Goal: Task Accomplishment & Management: Manage account settings

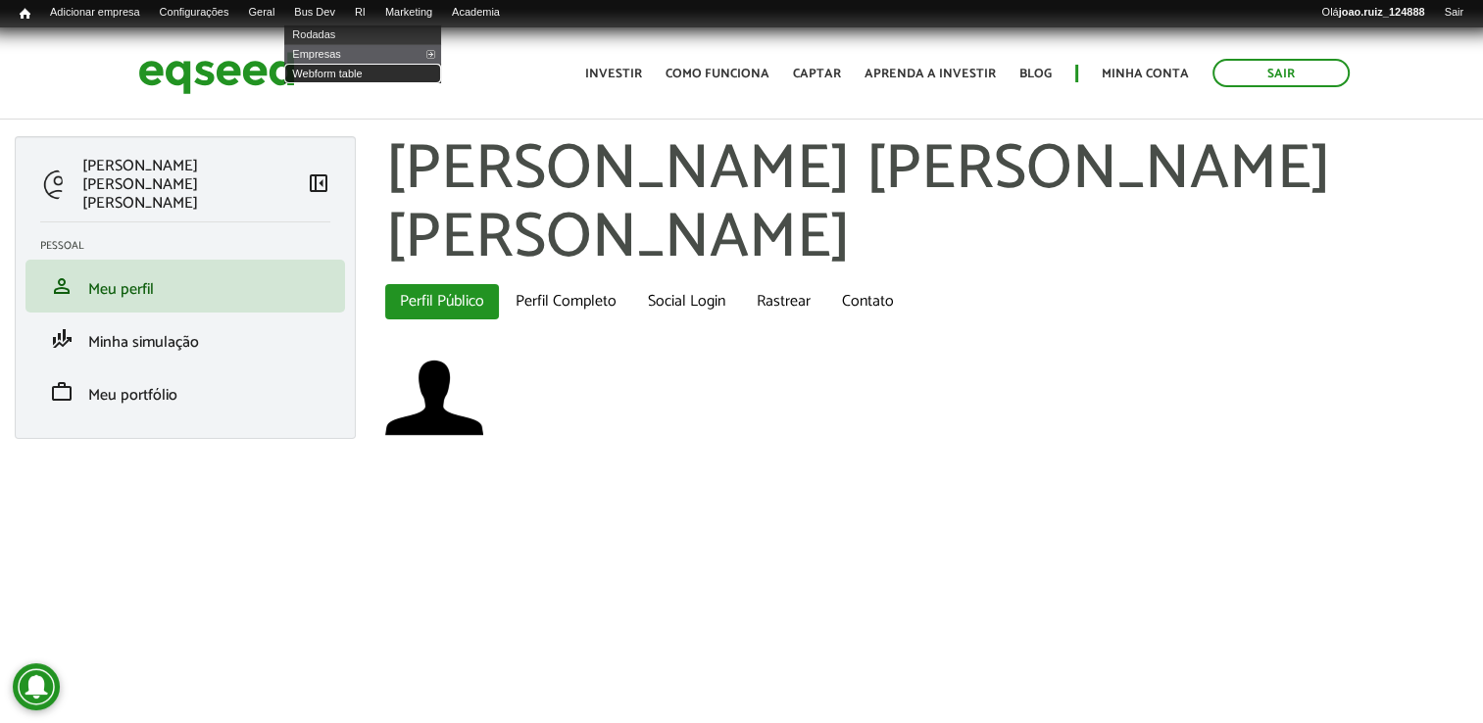
click at [353, 78] on link "Webform table" at bounding box center [362, 74] width 157 height 20
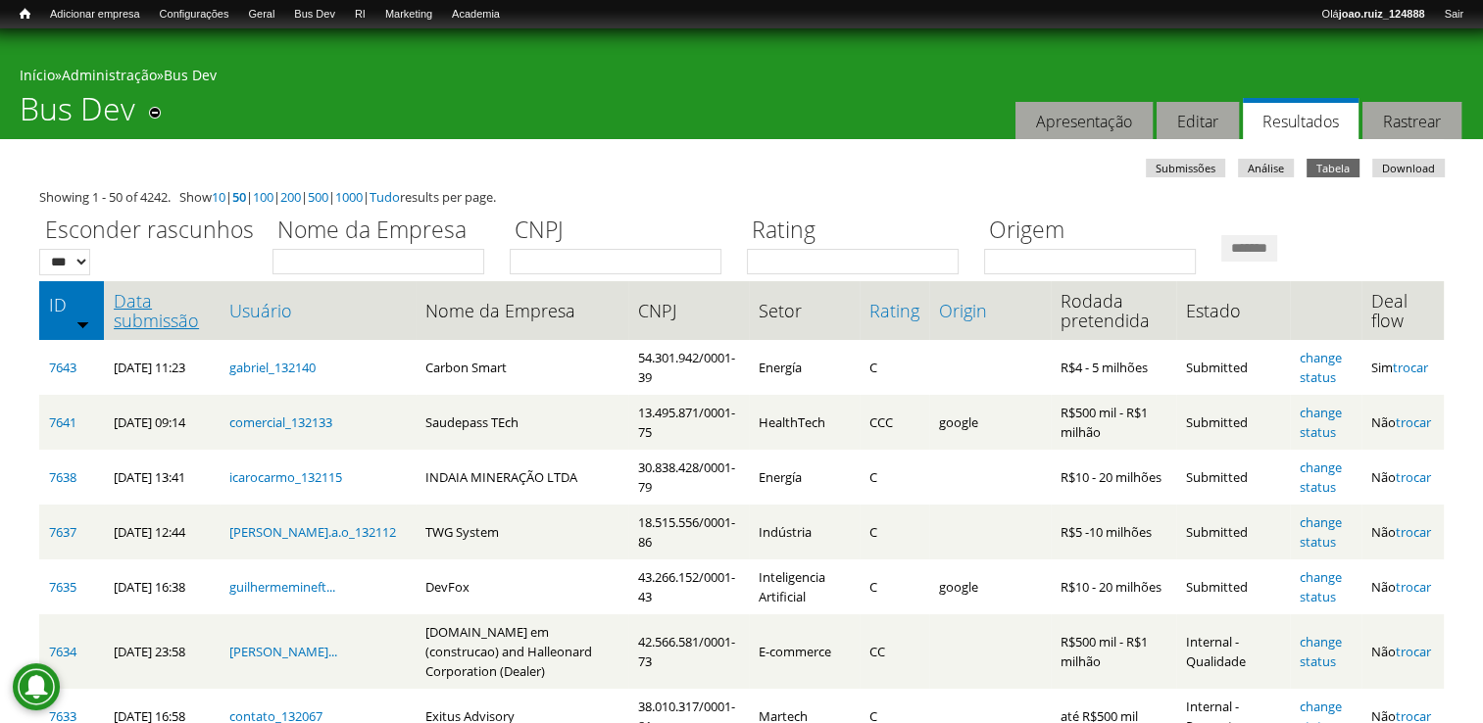
click at [141, 312] on link "Data submissão" at bounding box center [161, 310] width 95 height 39
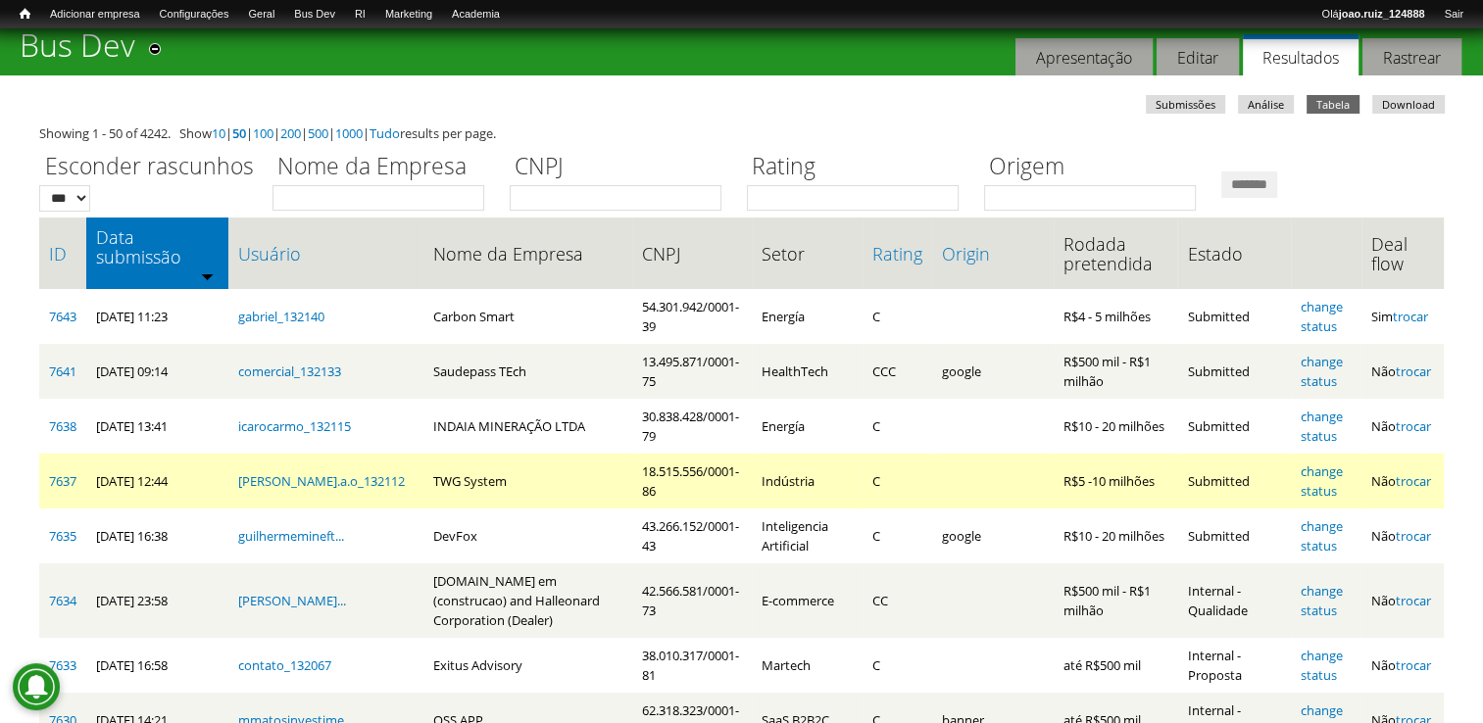
scroll to position [98, 0]
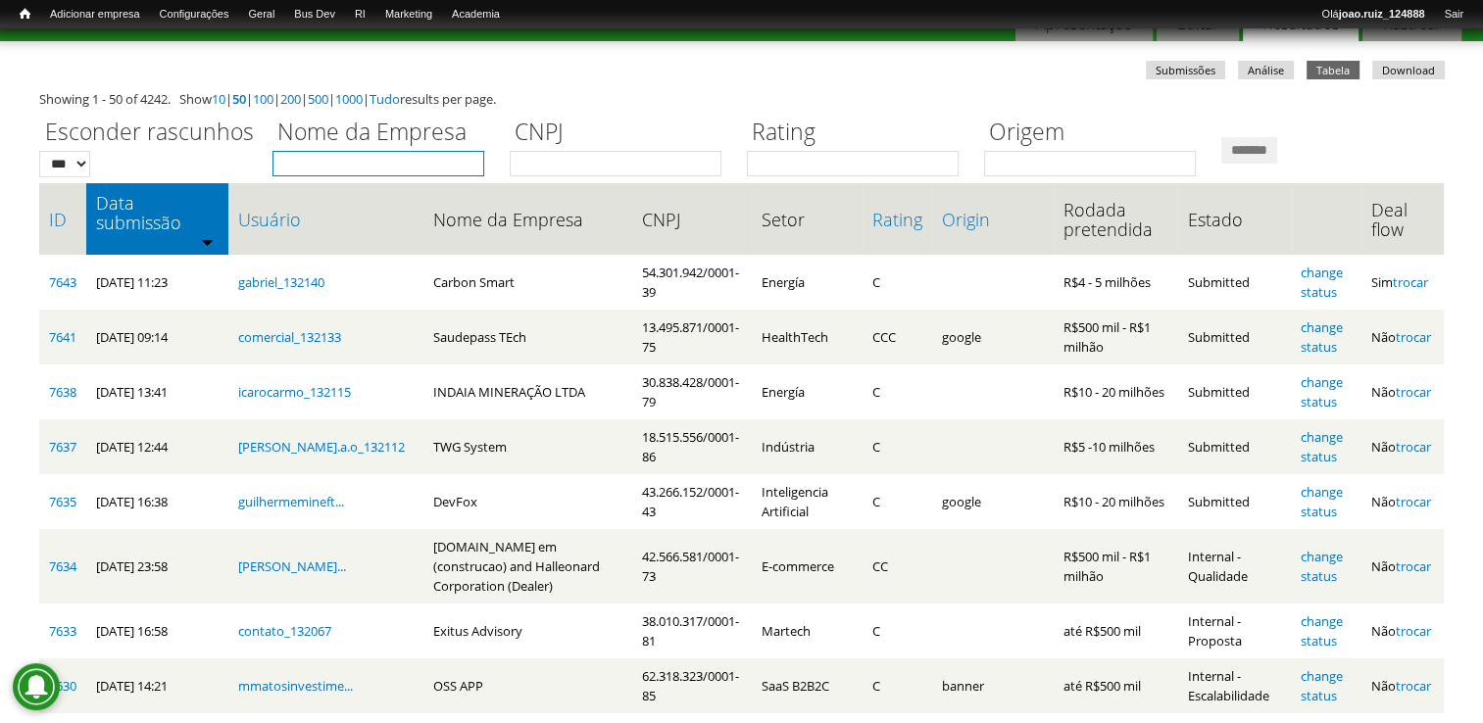
click at [347, 152] on input "Nome da Empresa" at bounding box center [379, 163] width 212 height 25
type input "********"
click at [1277, 155] on input "*******" at bounding box center [1249, 150] width 56 height 26
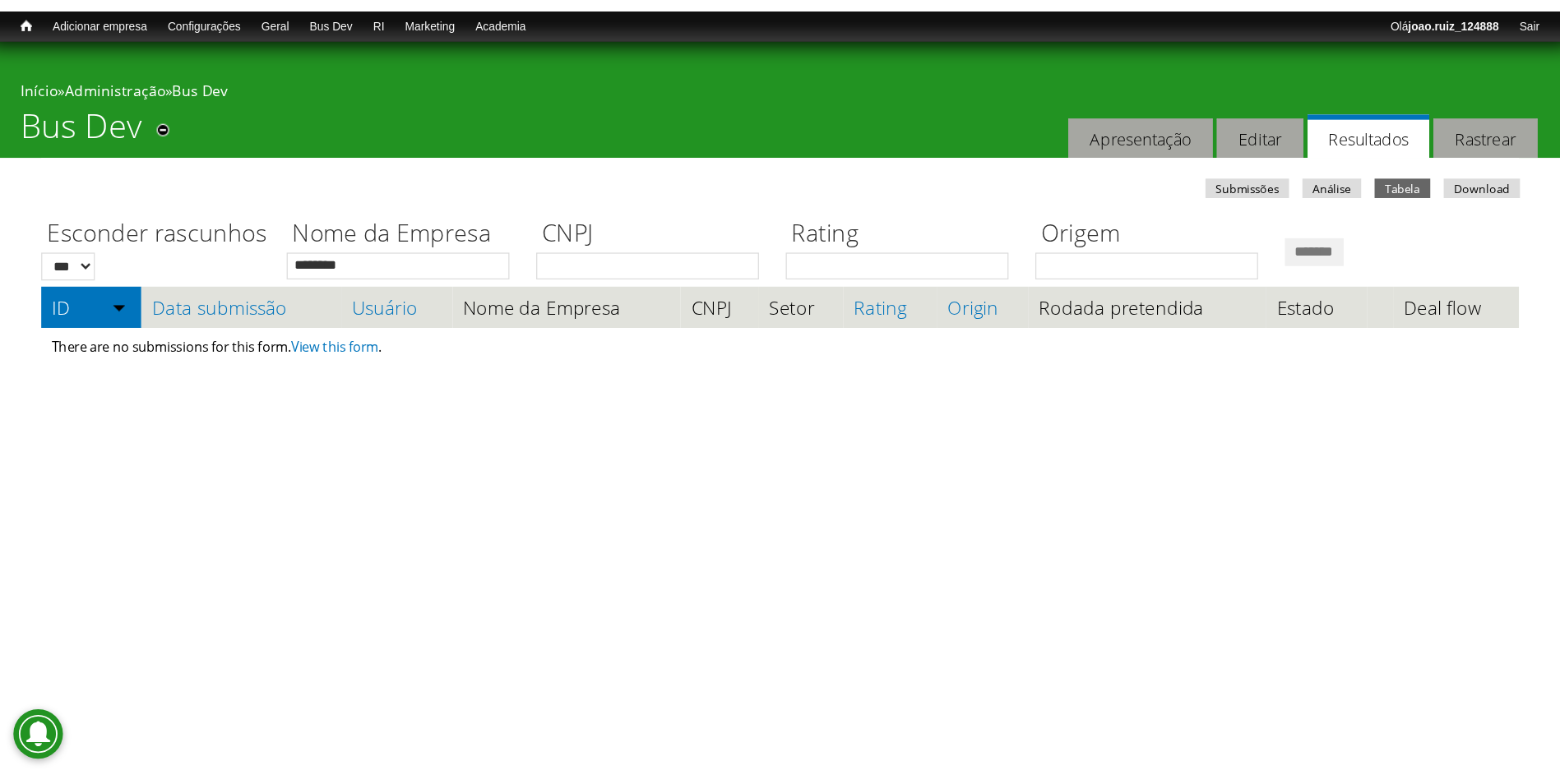
scroll to position [0, 0]
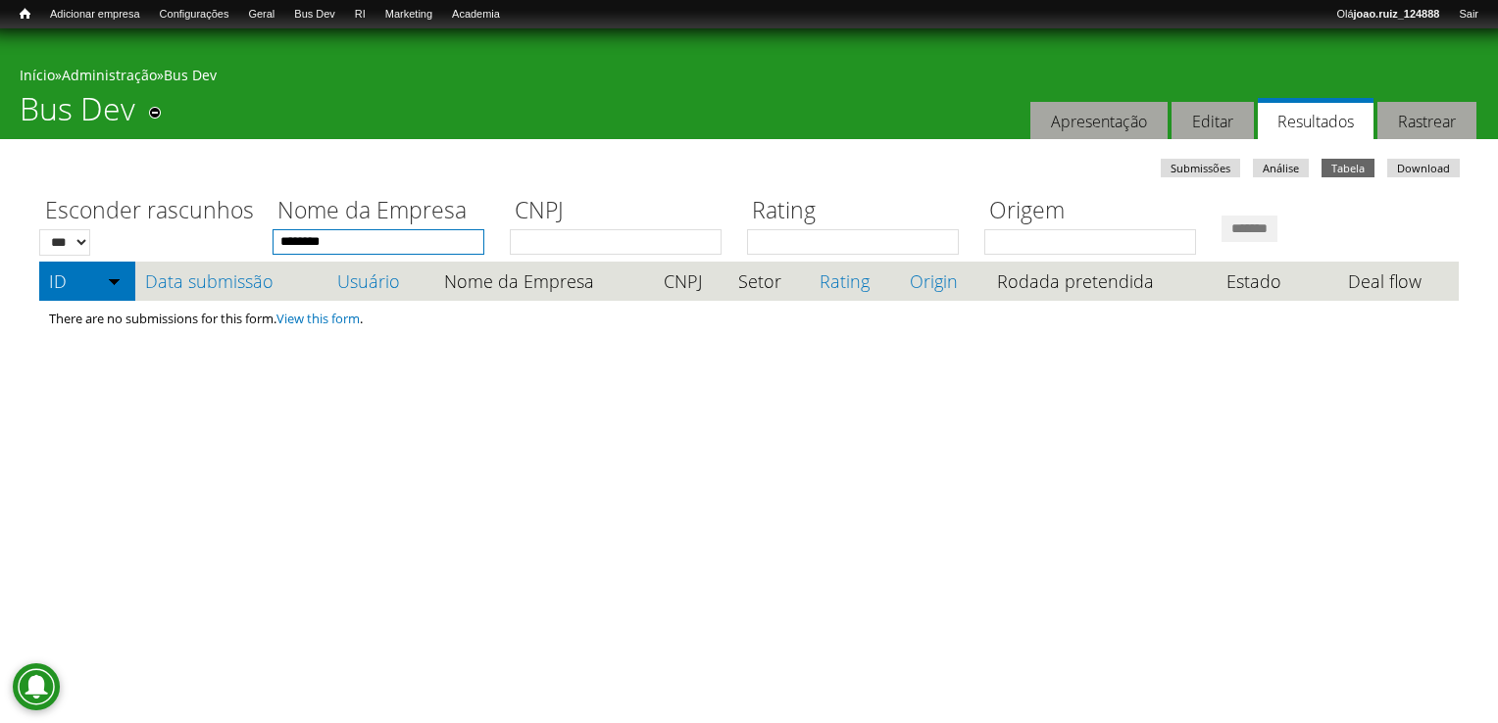
click at [344, 250] on input "********" at bounding box center [379, 241] width 212 height 25
type input "***"
click at [1221, 216] on input "*******" at bounding box center [1249, 229] width 56 height 26
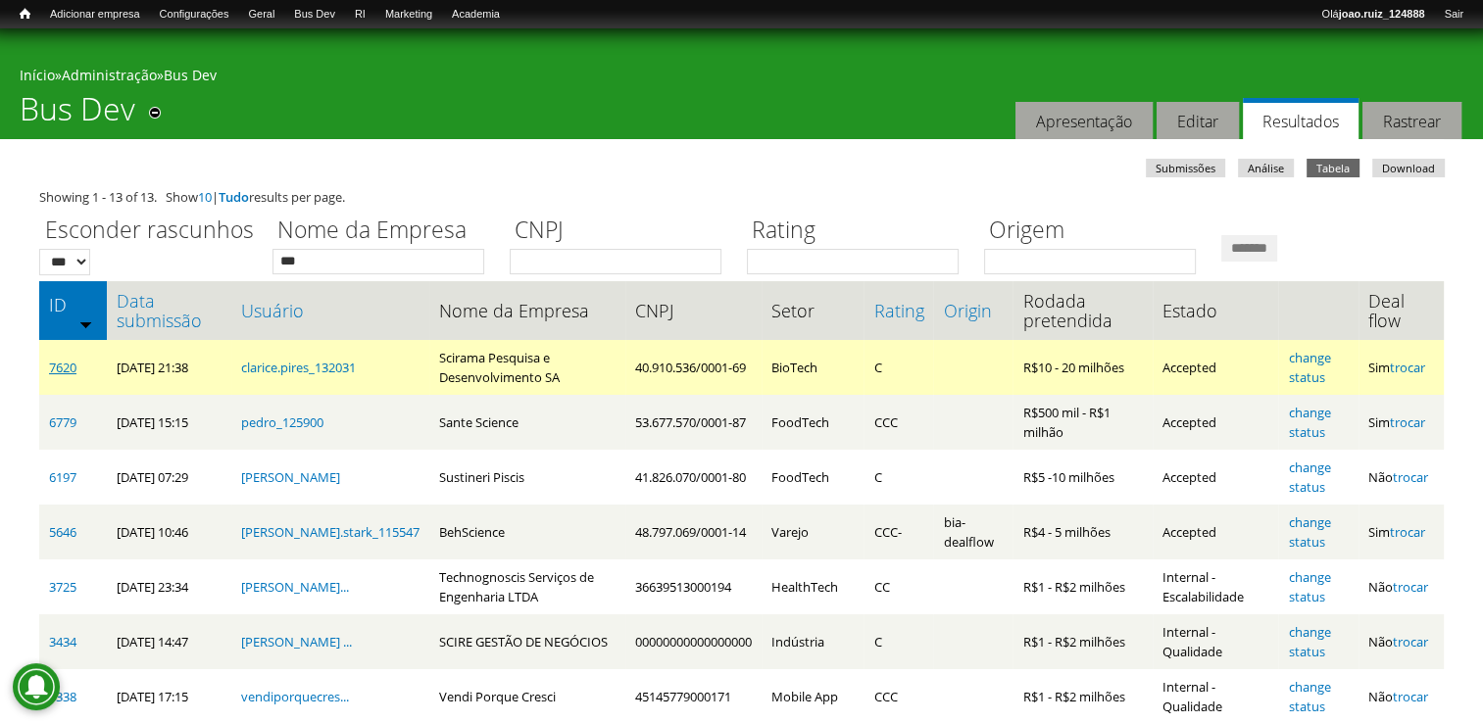
click at [68, 364] on link "7620" at bounding box center [62, 368] width 27 height 18
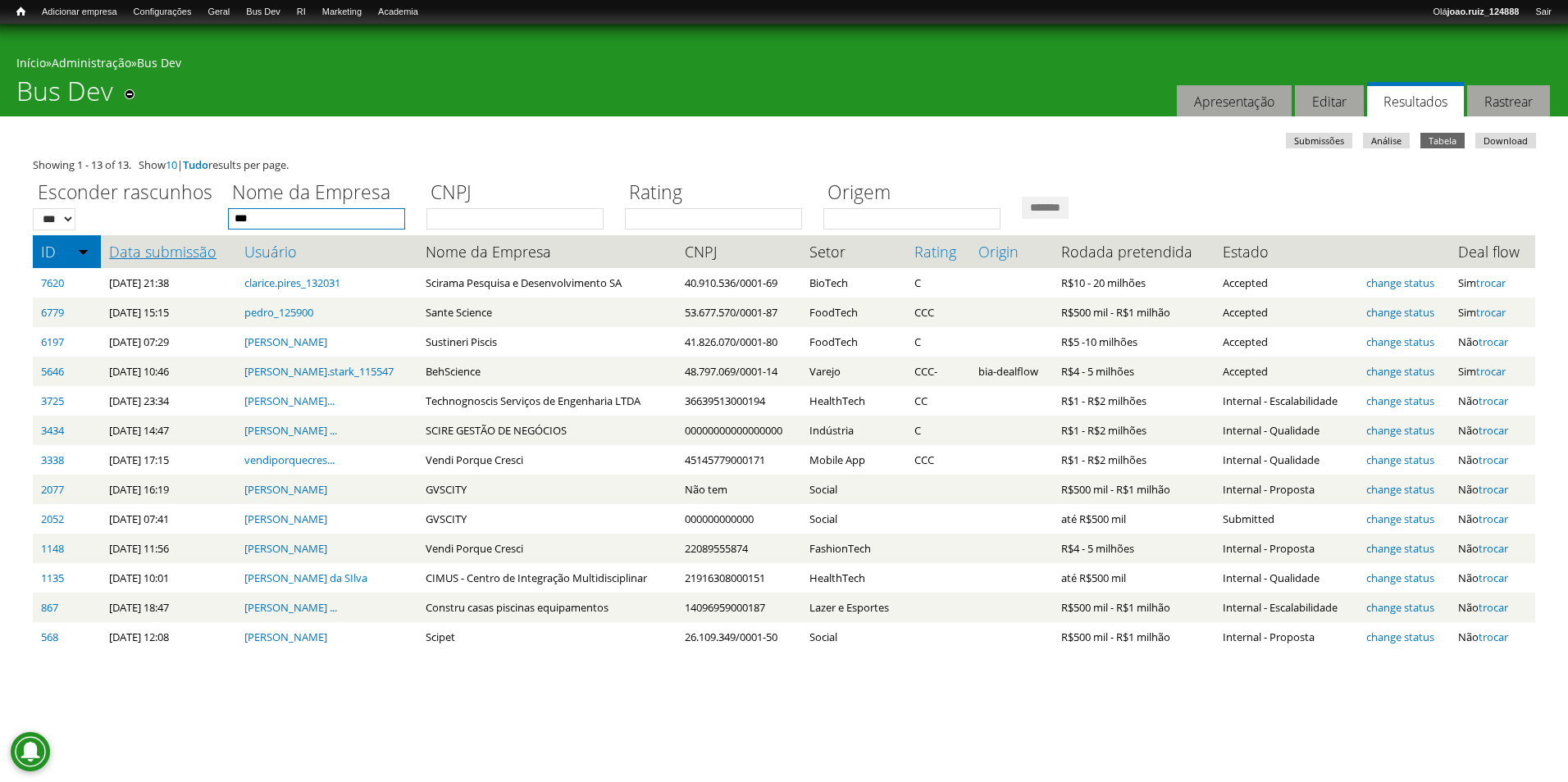
drag, startPoint x: 284, startPoint y: 225, endPoint x: 167, endPoint y: 247, distance: 119.1
click at [167, 247] on div "Showing 1 - 13 of 13. Show 10 | Tudo results per page. Esconder rascunhos *** *…" at bounding box center [784, 404] width 1503 height 495
click at [1022, 197] on input "*******" at bounding box center [1045, 207] width 47 height 22
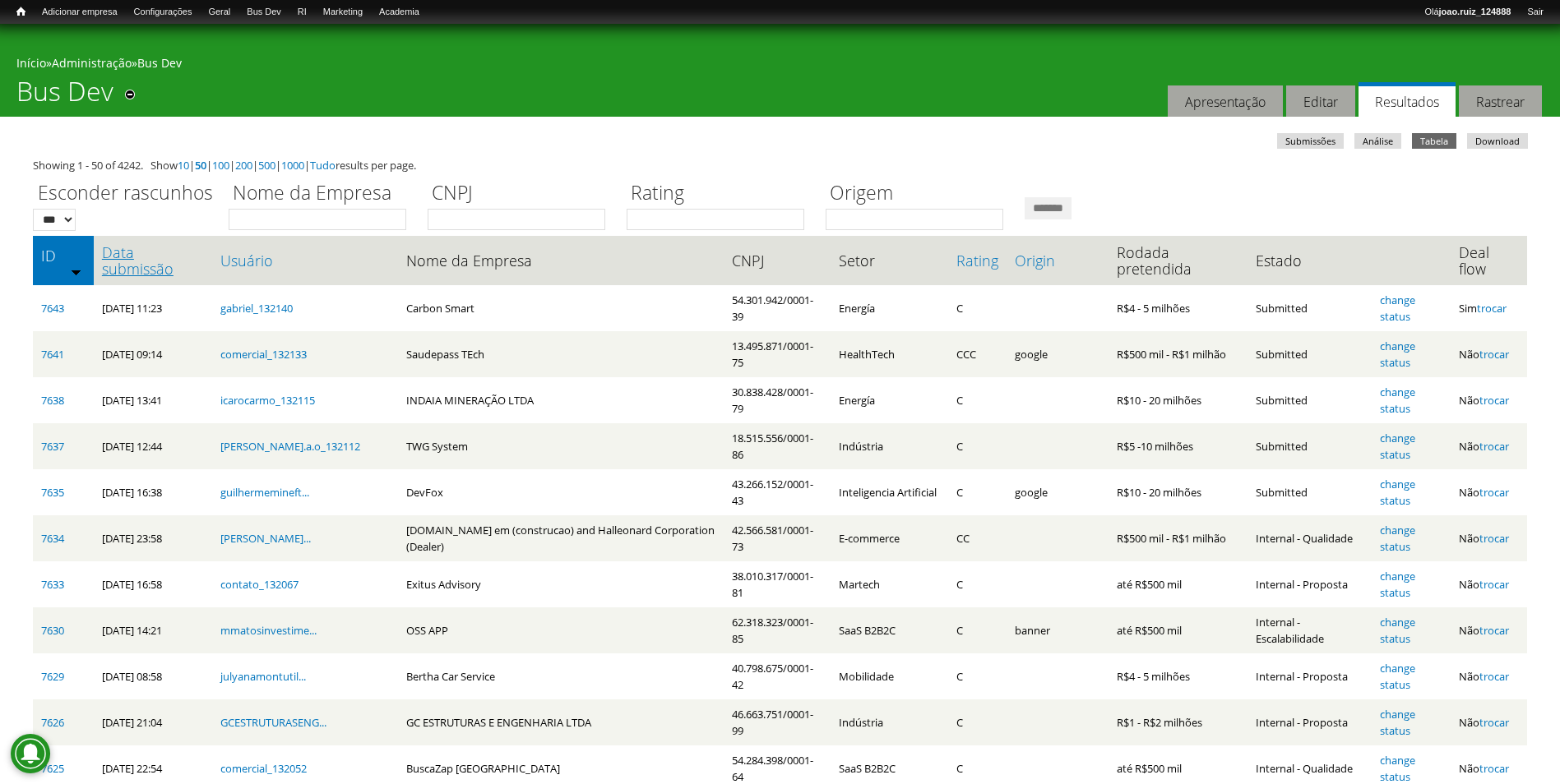
click at [161, 267] on link "Data submissão" at bounding box center [153, 260] width 102 height 33
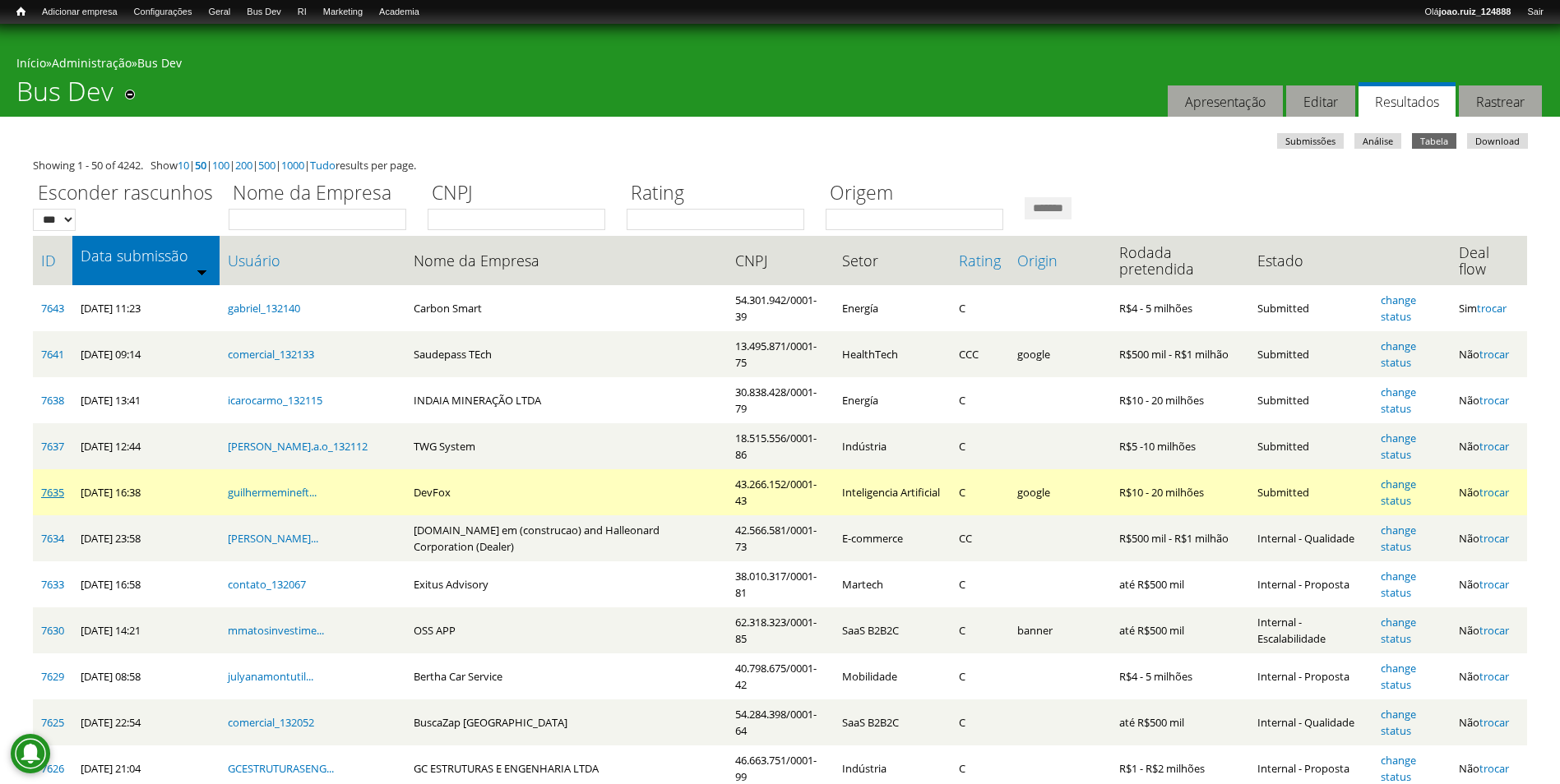
click at [43, 496] on link "7635" at bounding box center [52, 492] width 23 height 15
click at [1243, 485] on link "change status" at bounding box center [1398, 492] width 35 height 31
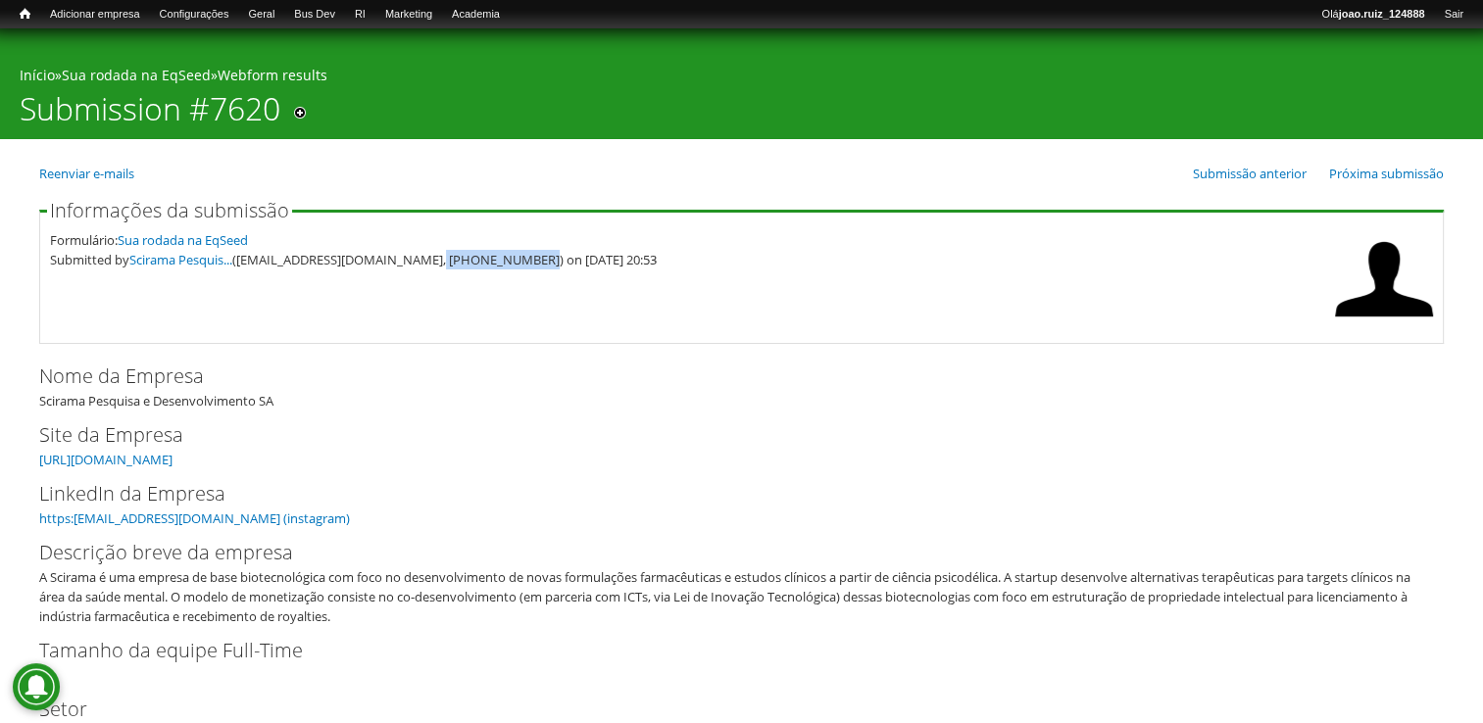
drag, startPoint x: 413, startPoint y: 261, endPoint x: 506, endPoint y: 271, distance: 93.6
click at [506, 271] on fieldset "Informações da submissão Formulário: Sua rodada na EqSeed Submitted by Scirama …" at bounding box center [741, 272] width 1405 height 143
copy div "21) 9 8655-5959"
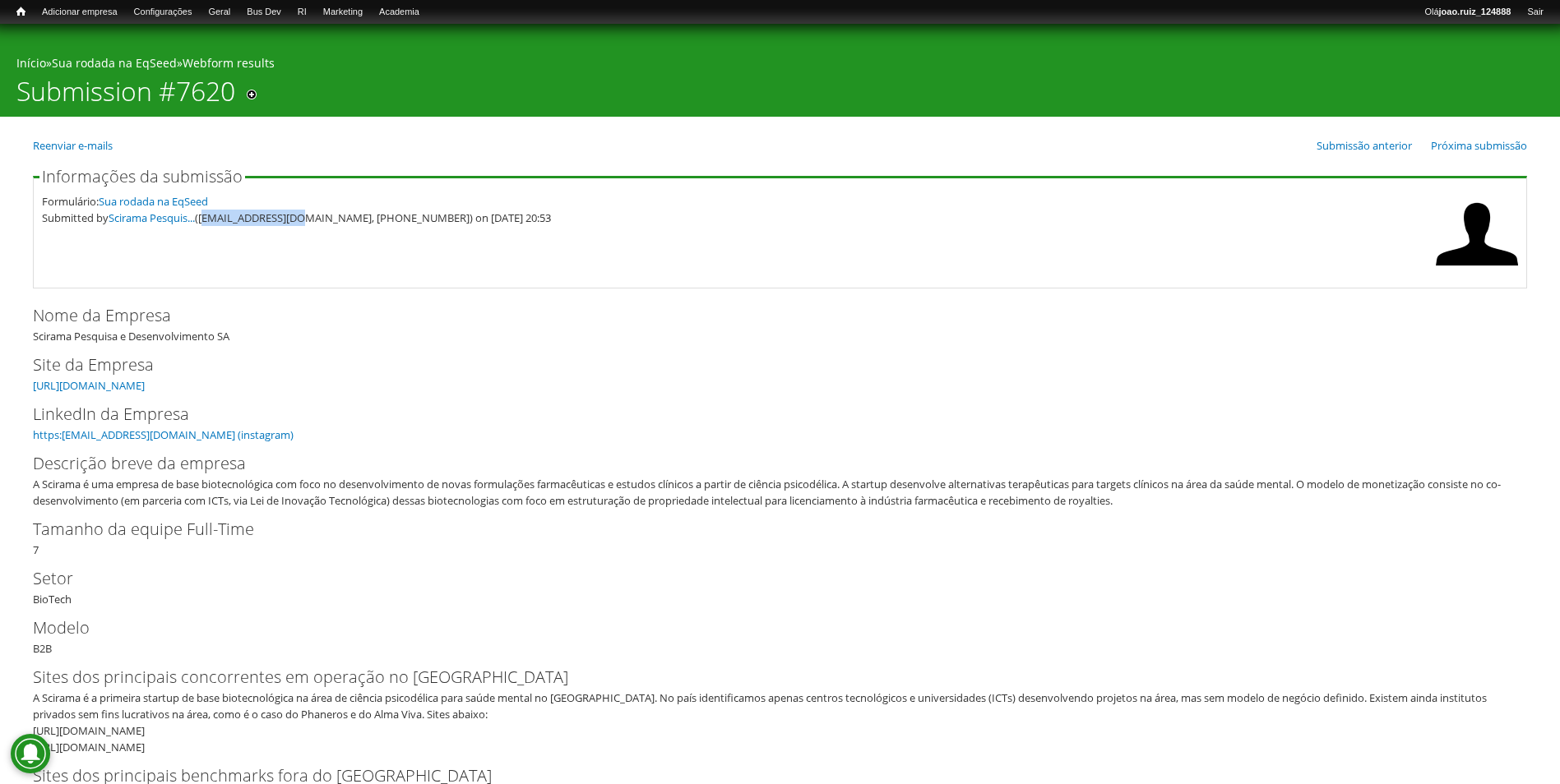
drag, startPoint x: 208, startPoint y: 219, endPoint x: 289, endPoint y: 237, distance: 83.0
click at [289, 237] on fieldset "Informações da submissão Formulário: Sua rodada na EqSeed Submitted by Scirama …" at bounding box center [779, 228] width 1494 height 120
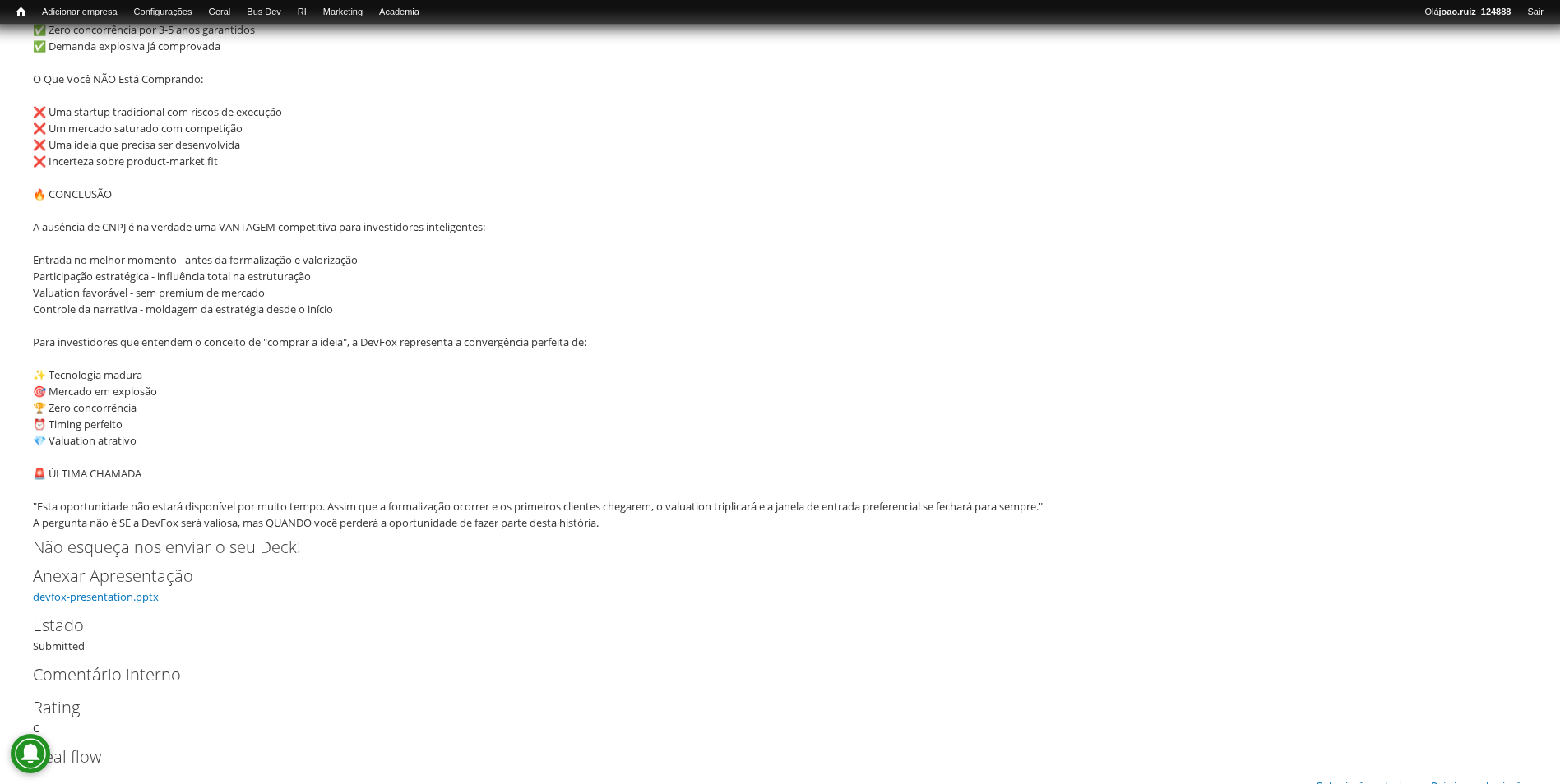
scroll to position [12754, 0]
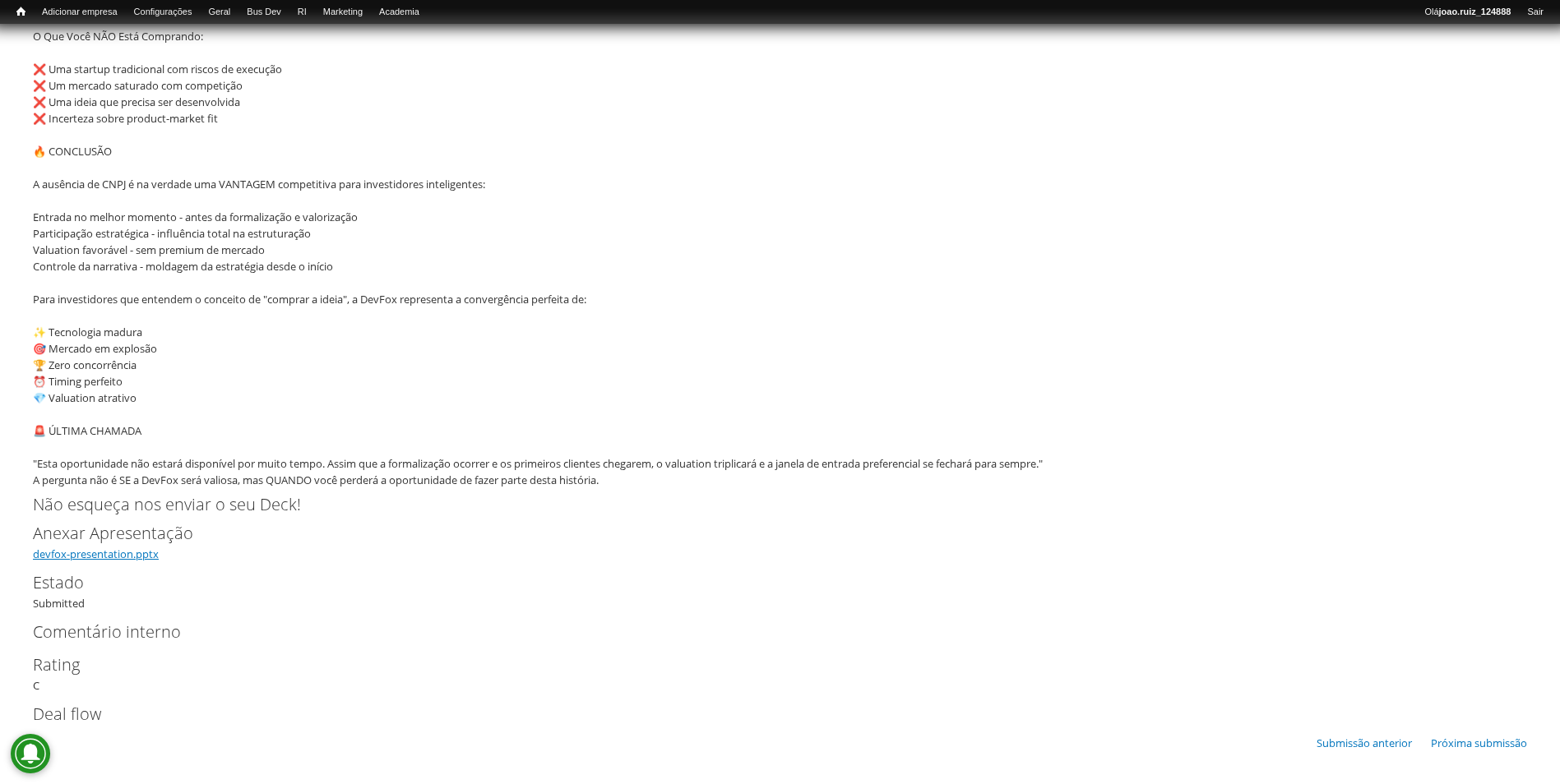
click at [133, 558] on link "devfox-presentation.pptx" at bounding box center [96, 554] width 126 height 15
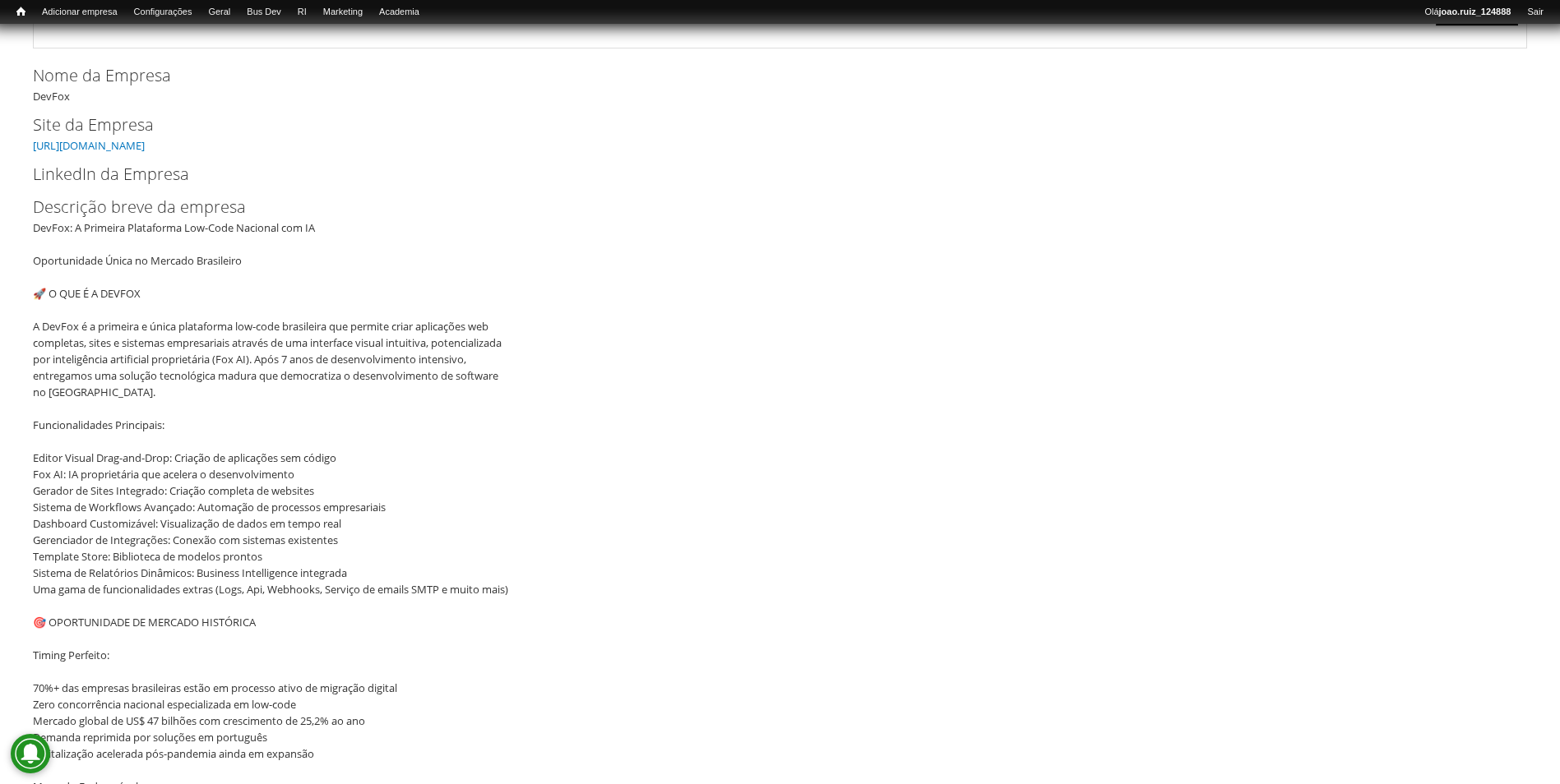
scroll to position [247, 0]
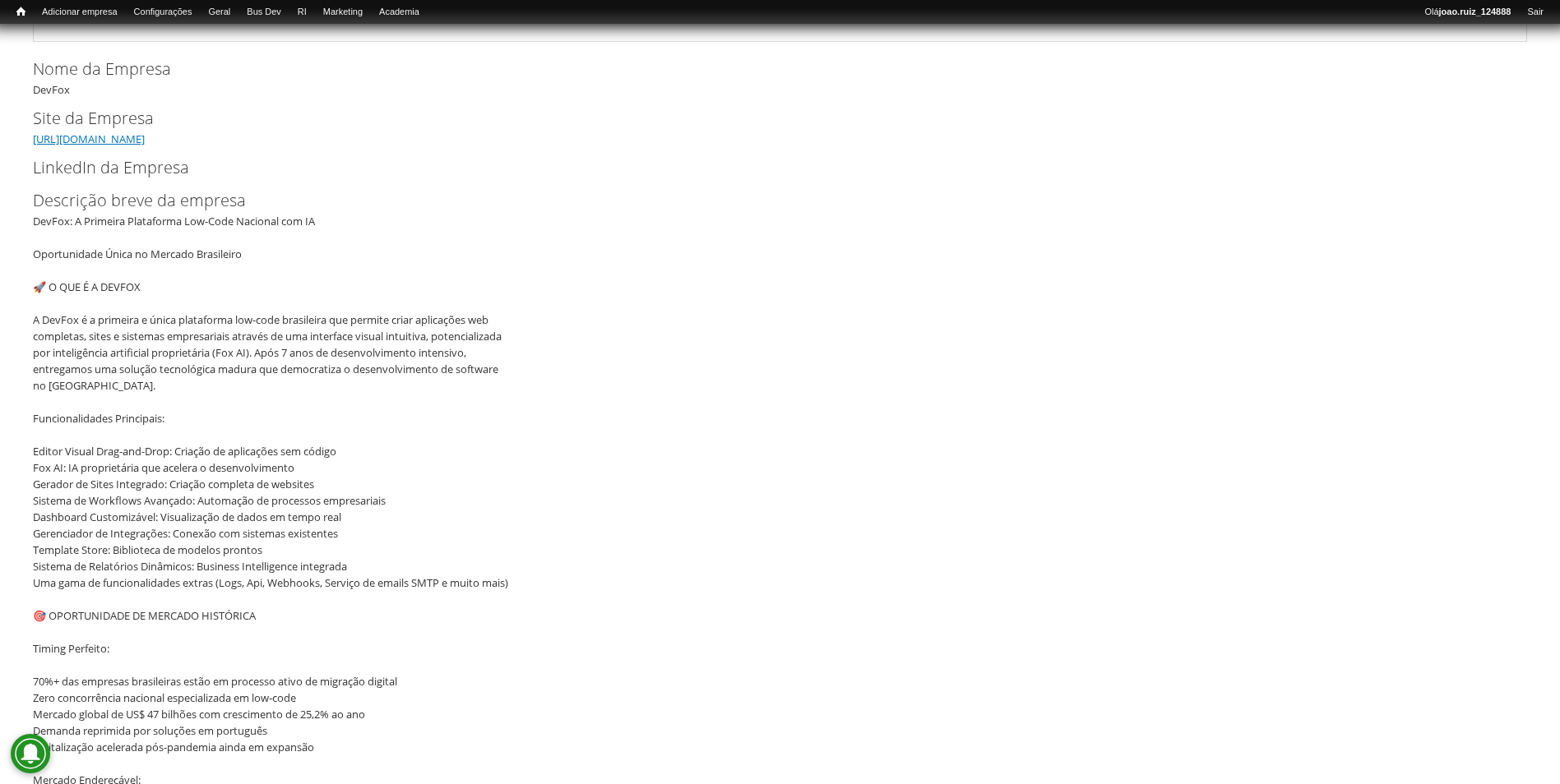
click at [78, 134] on link "[URL][DOMAIN_NAME]" at bounding box center [88, 139] width 112 height 15
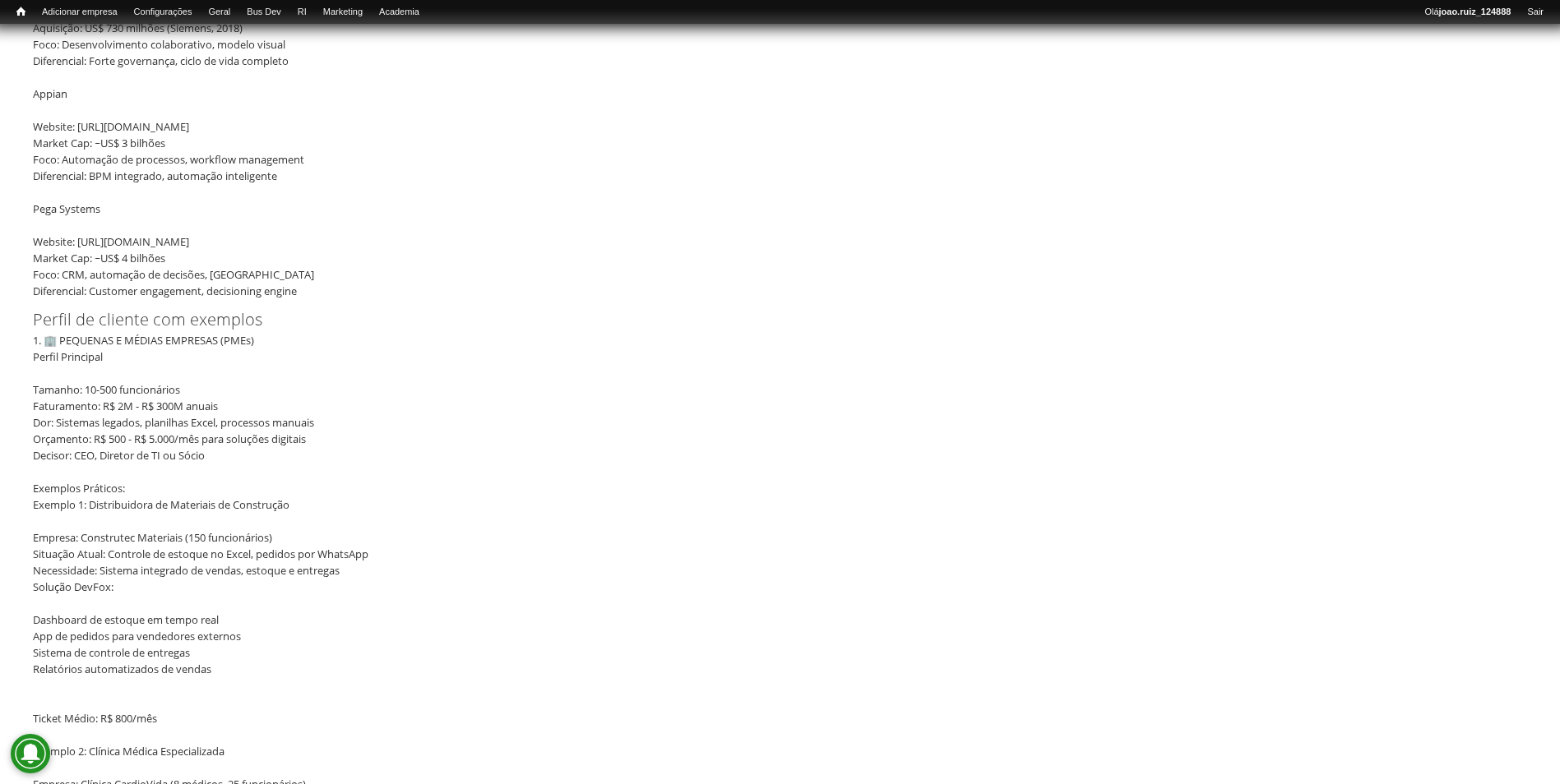
scroll to position [3699, 0]
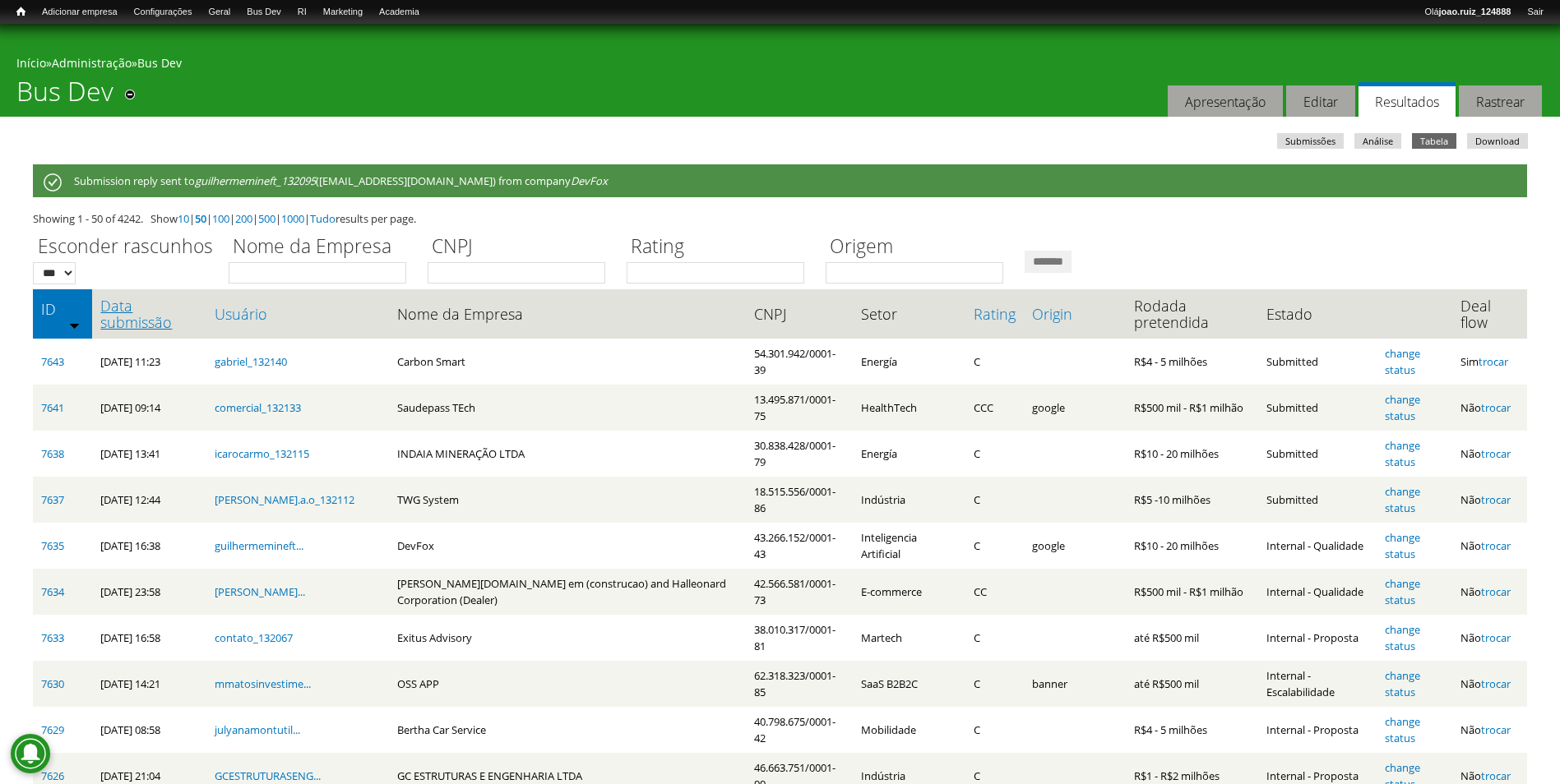
click at [164, 319] on link "Data submissão" at bounding box center [149, 314] width 98 height 33
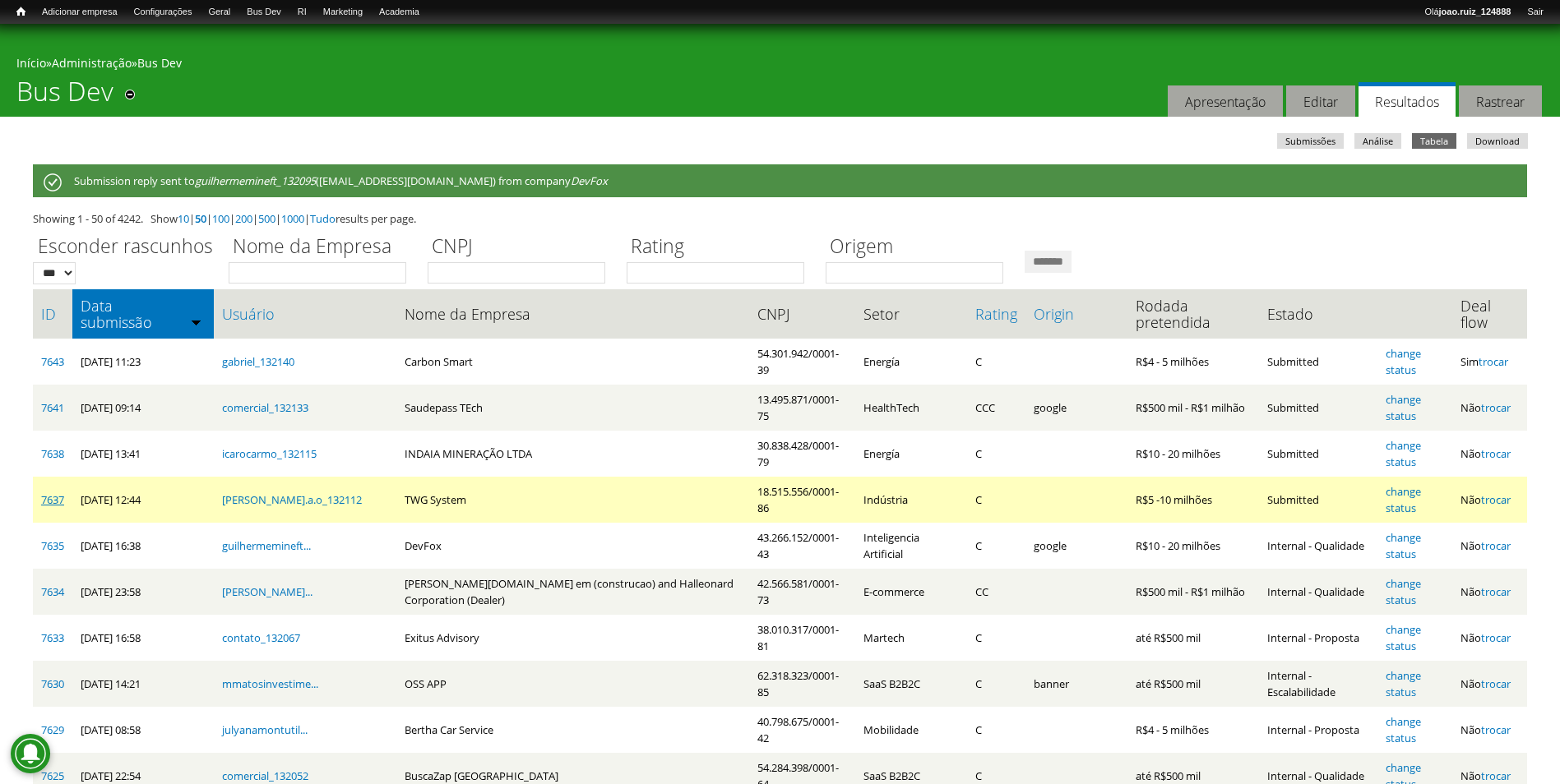
click at [52, 505] on link "7637" at bounding box center [52, 500] width 23 height 15
click at [1391, 493] on link "change status" at bounding box center [1403, 499] width 35 height 31
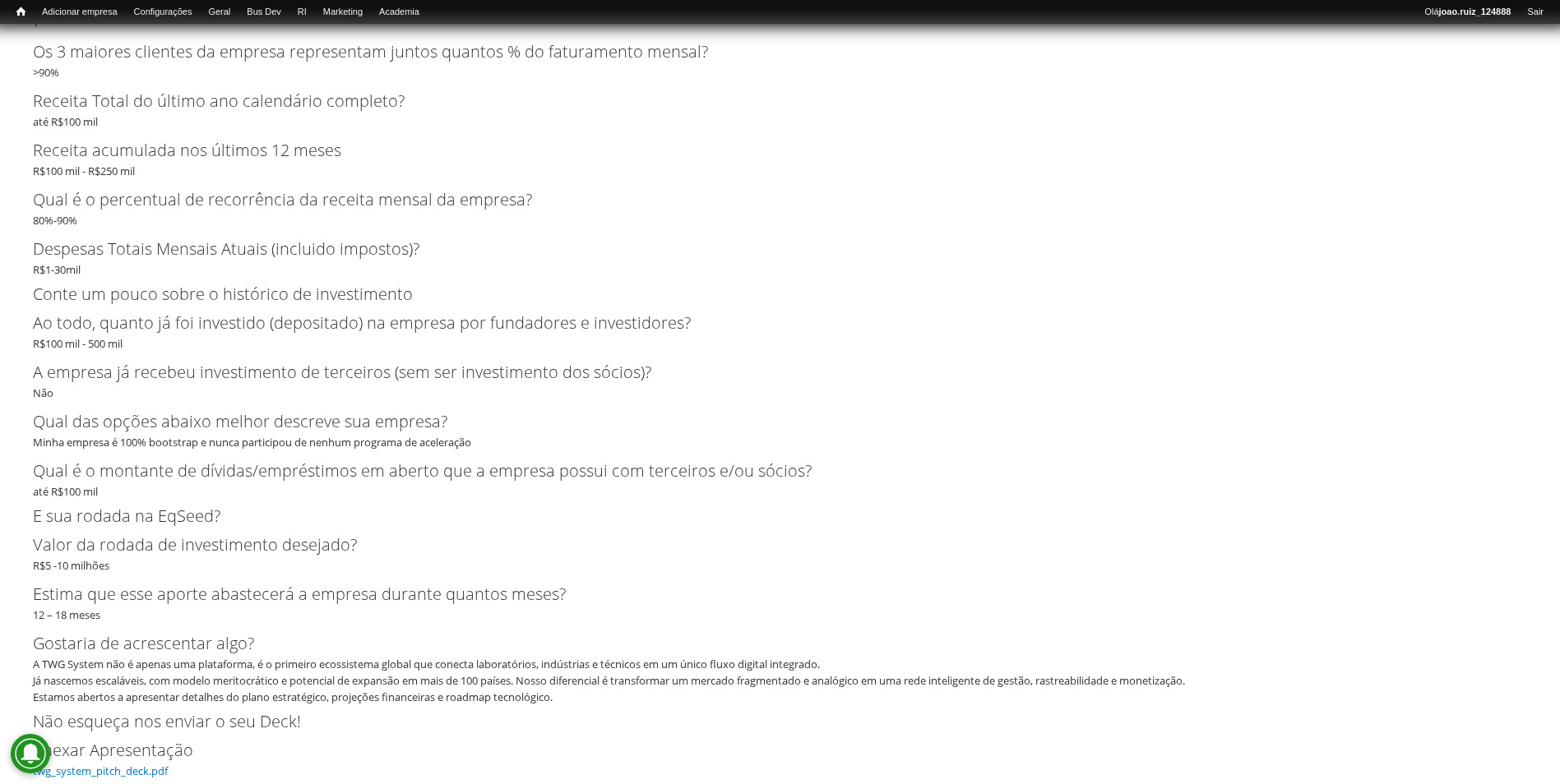
scroll to position [4273, 0]
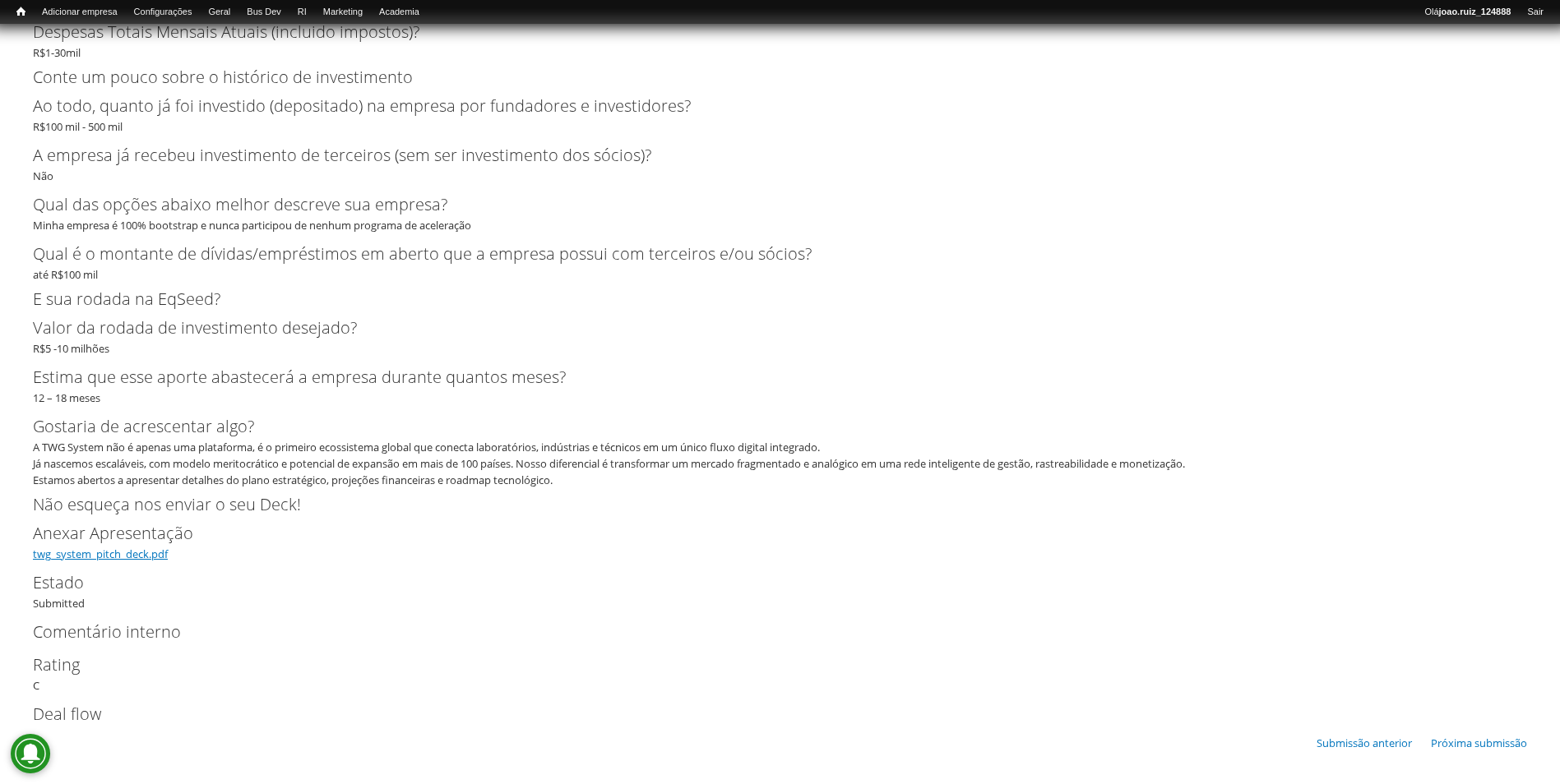
click at [117, 553] on link "twg_system_pitch_deck.pdf" at bounding box center [100, 554] width 135 height 15
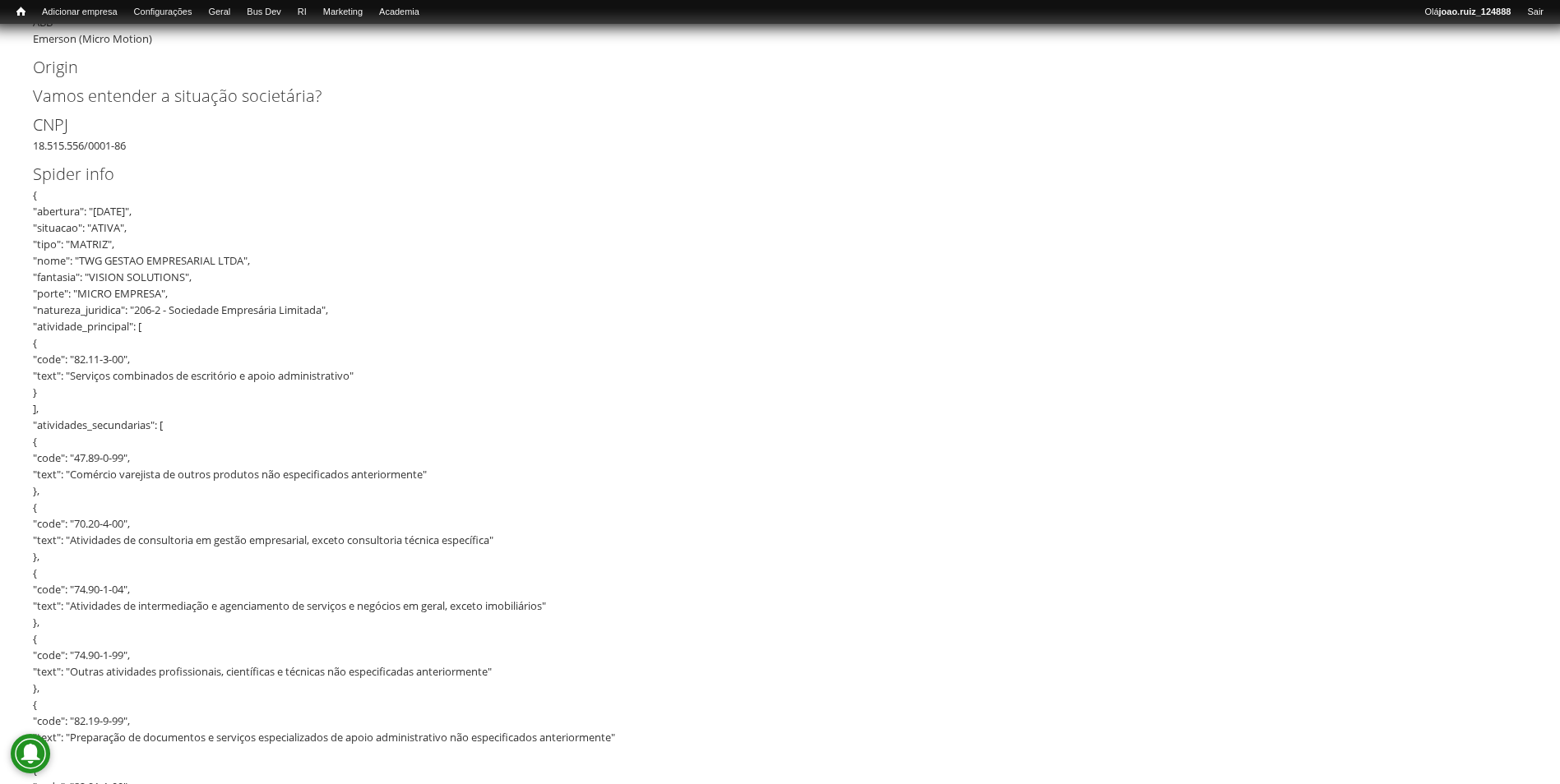
scroll to position [0, 0]
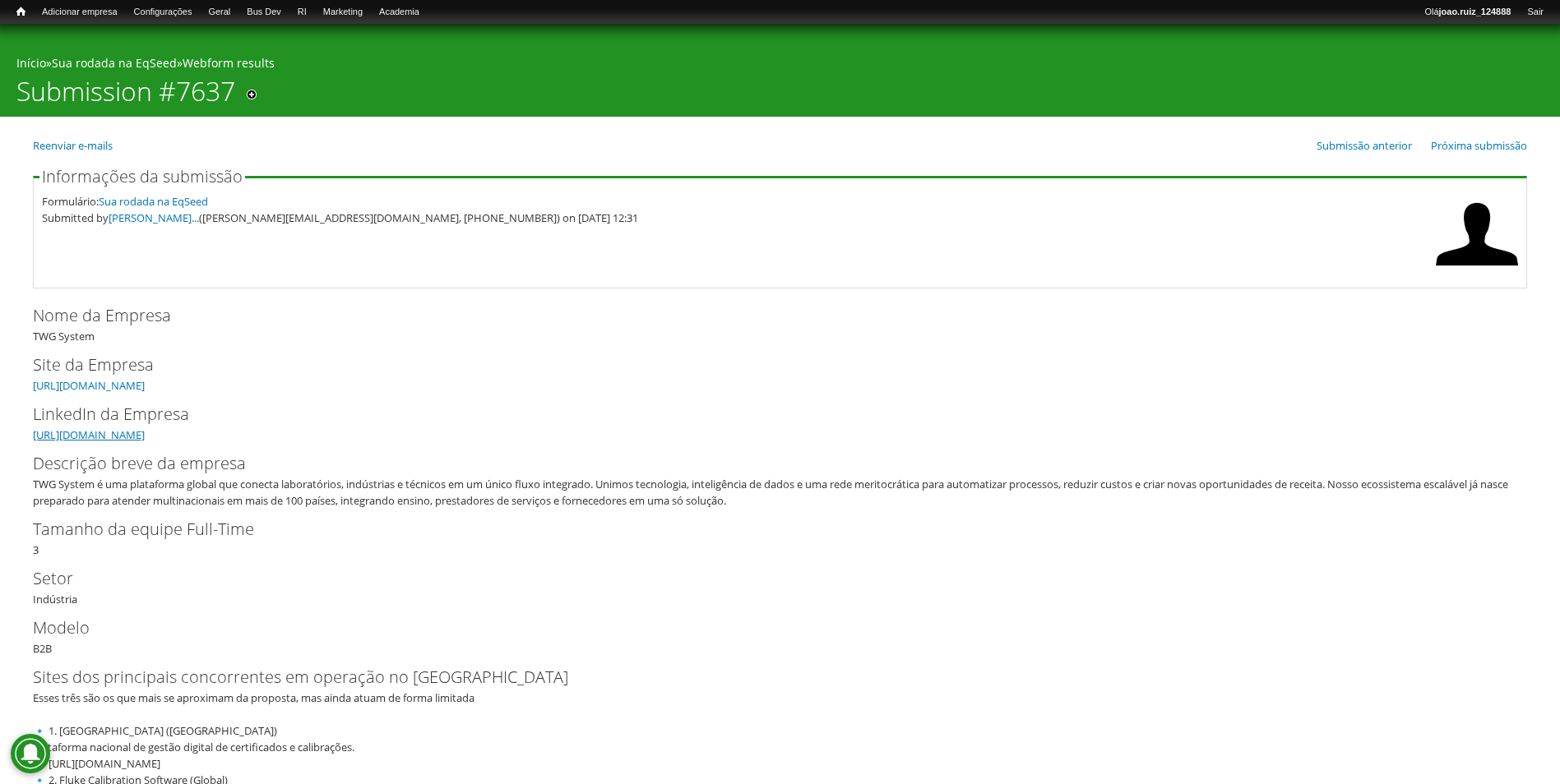
click at [129, 436] on link "[URL][DOMAIN_NAME]" at bounding box center [88, 435] width 112 height 15
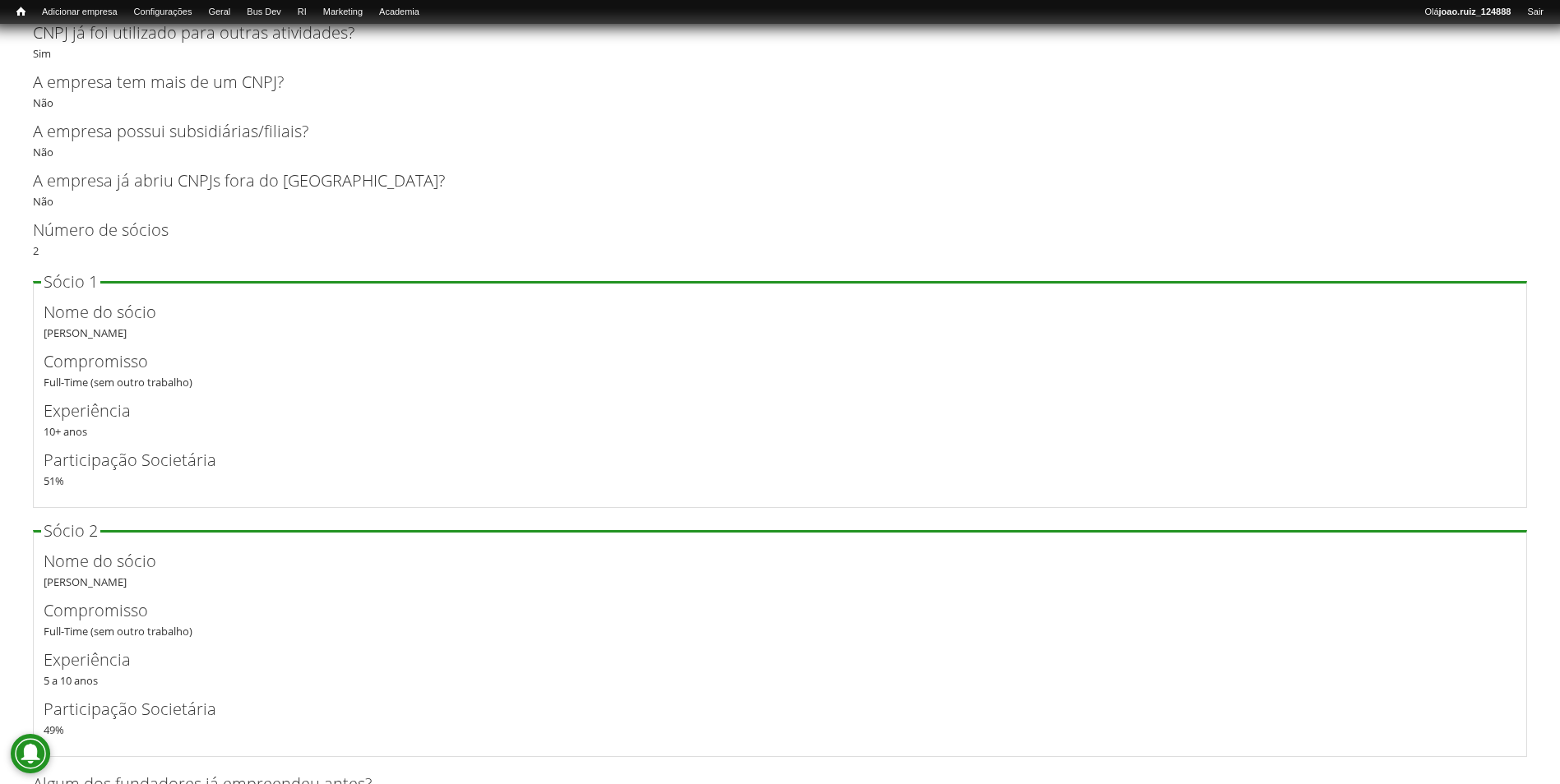
scroll to position [3206, 0]
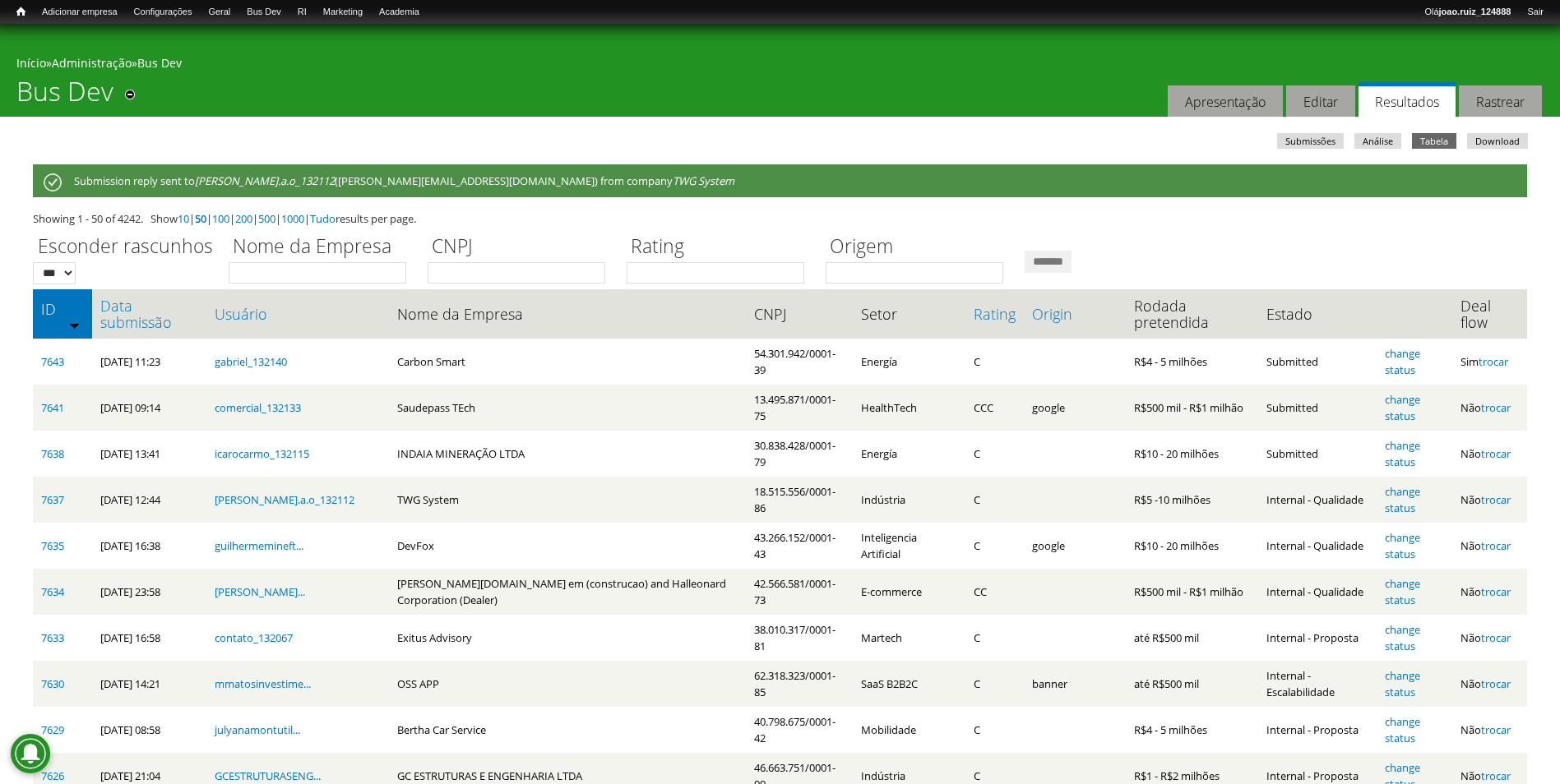
click at [133, 325] on th "Data submissão" at bounding box center [149, 314] width 114 height 49
click at [136, 319] on link "Data submissão" at bounding box center [149, 314] width 98 height 33
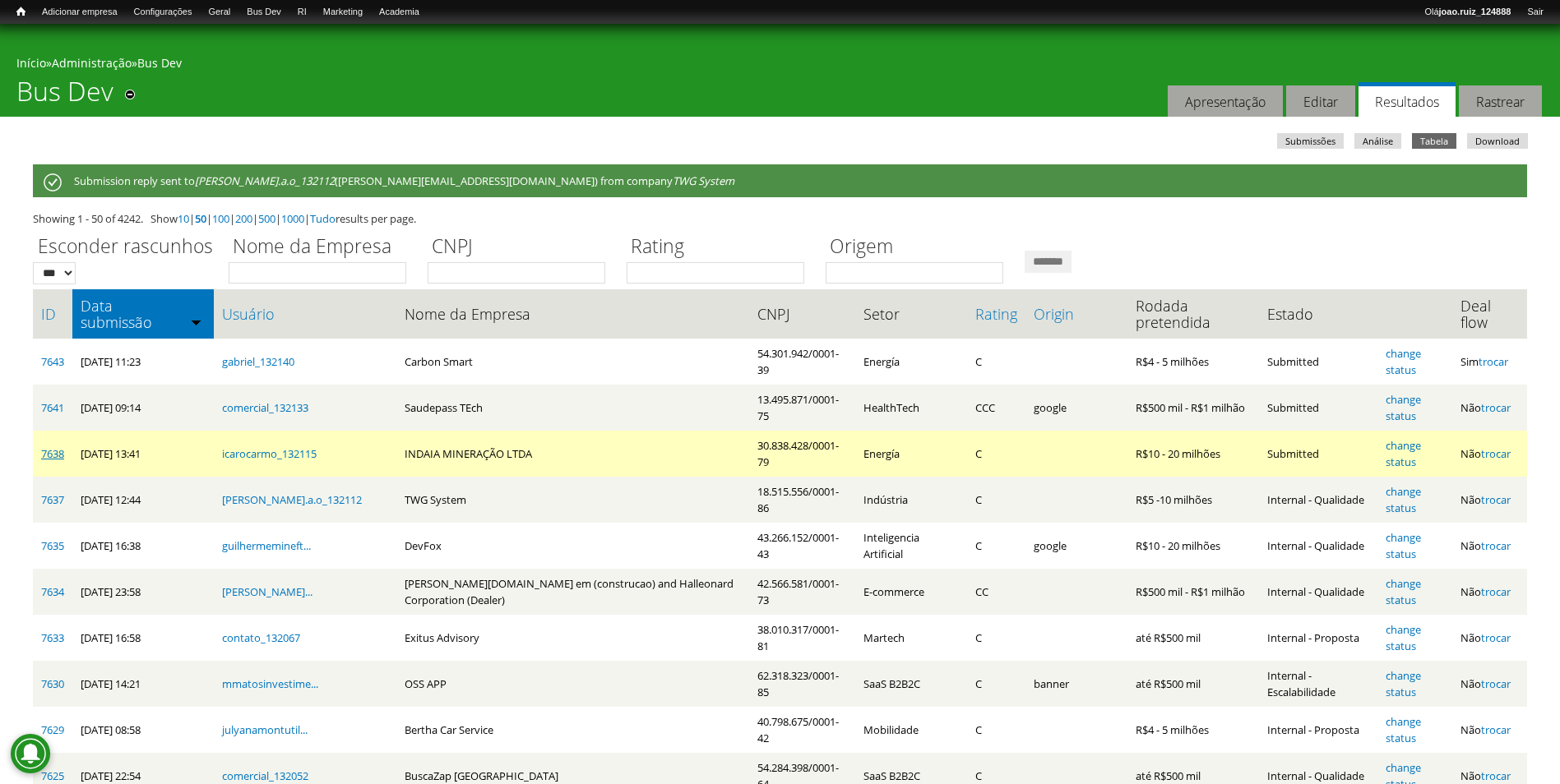
click at [57, 455] on link "7638" at bounding box center [52, 454] width 23 height 15
click at [1394, 449] on link "change status" at bounding box center [1403, 453] width 35 height 31
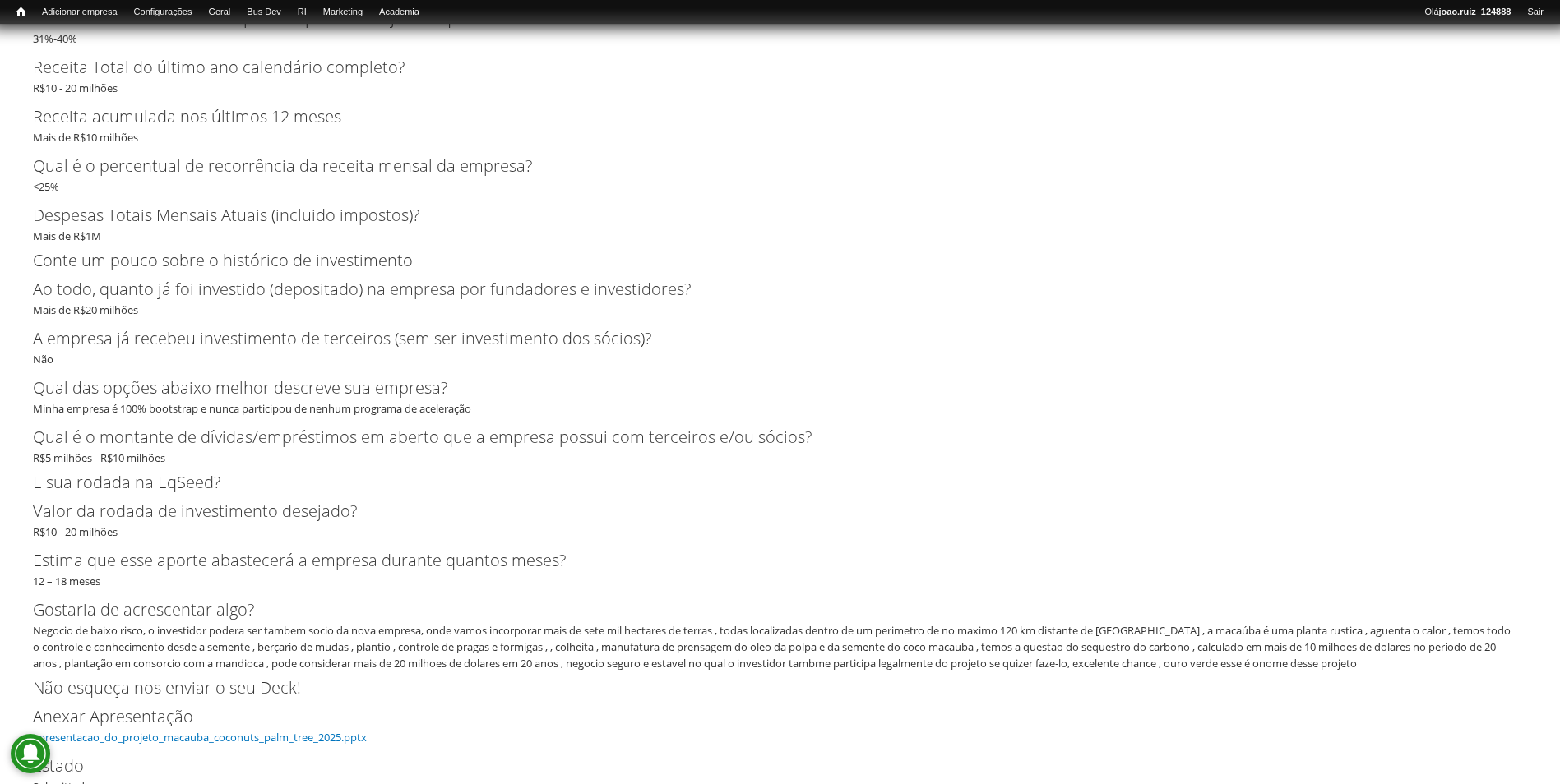
scroll to position [3137, 0]
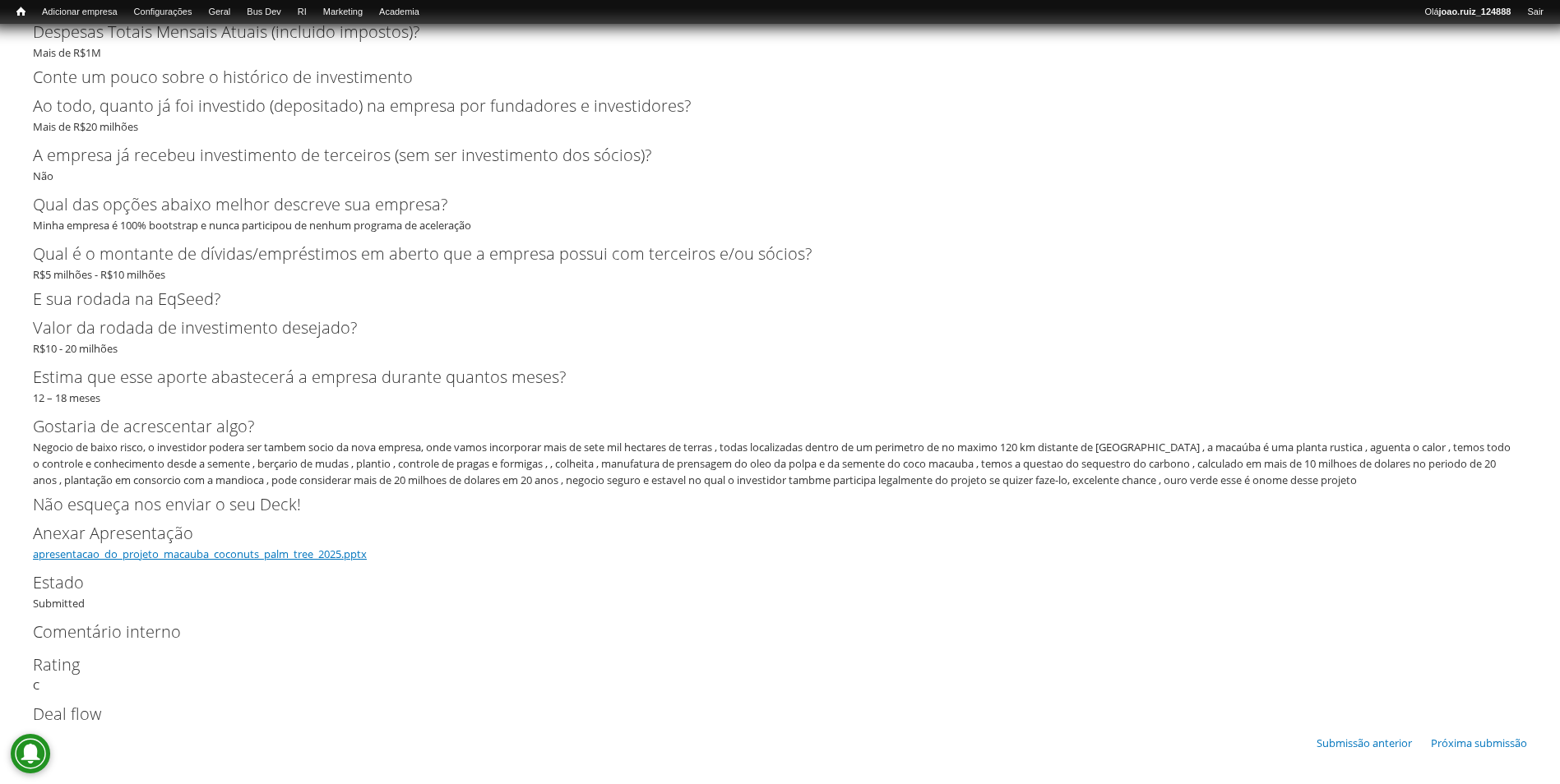
click at [216, 555] on link "apresentacao_do_projeto_macauba_coconuts_palm_tree_2025.pptx" at bounding box center [200, 554] width 334 height 15
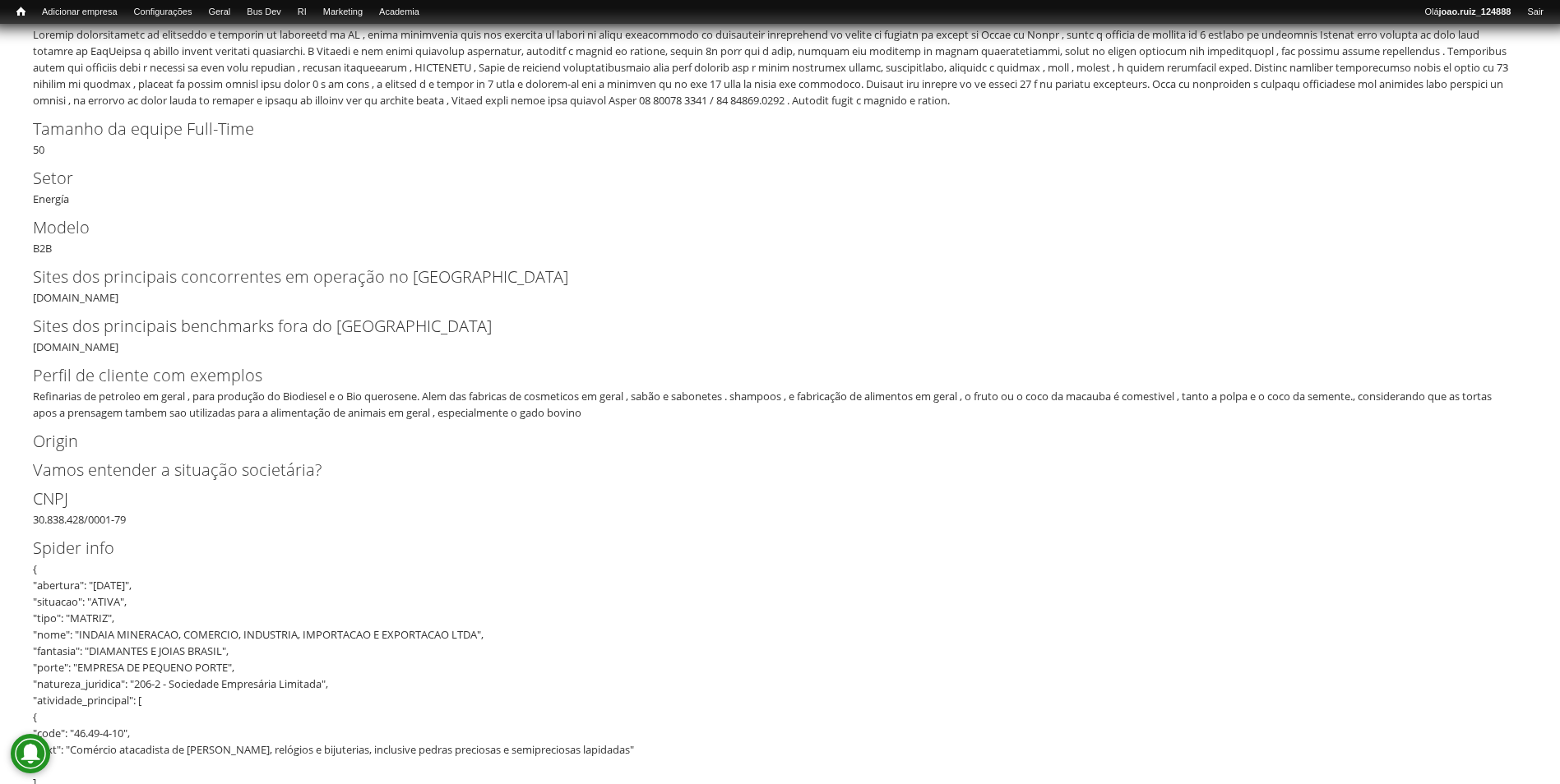
scroll to position [0, 0]
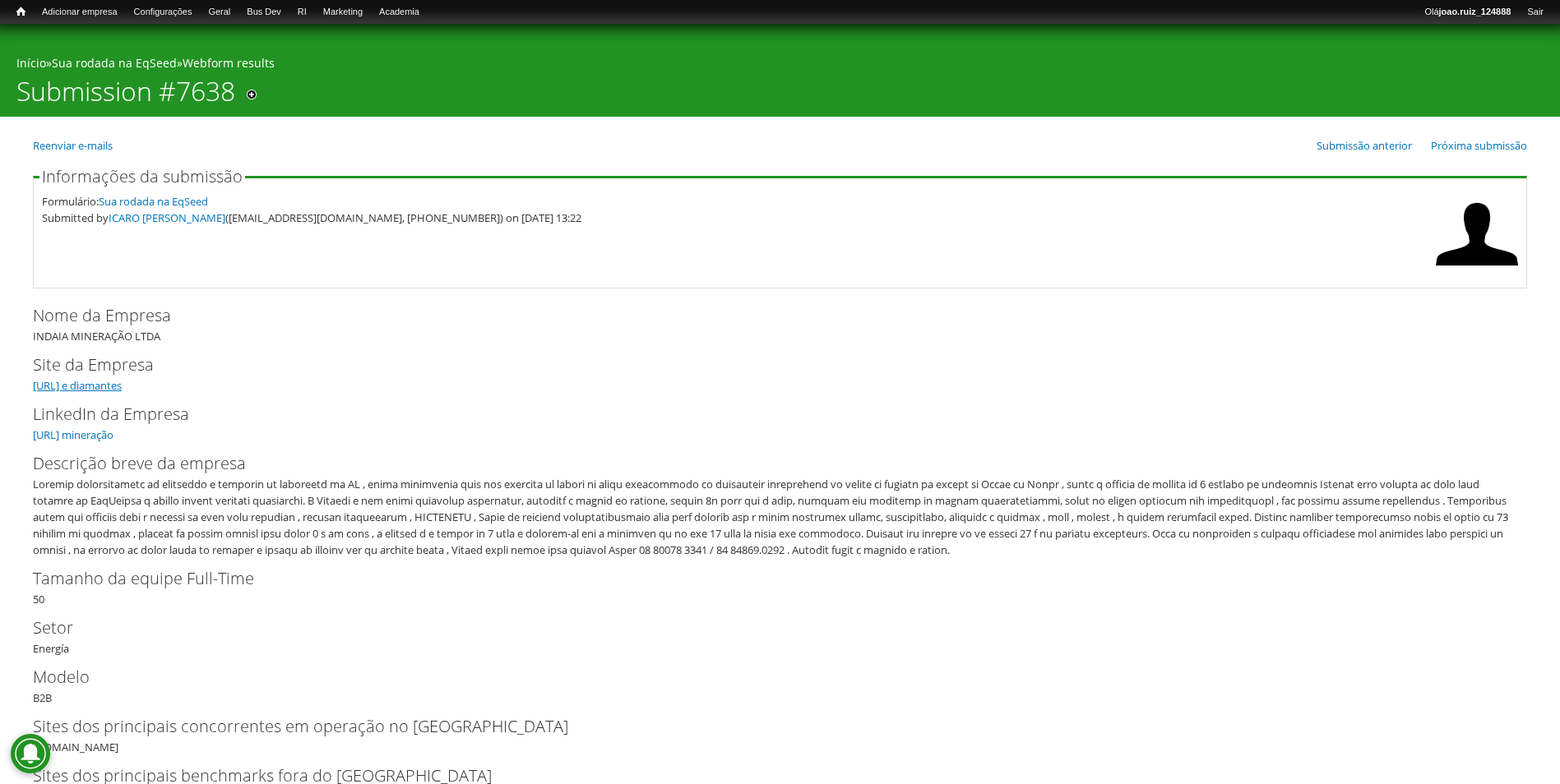
click at [101, 383] on link "[URL] e diamantes" at bounding box center [77, 386] width 89 height 15
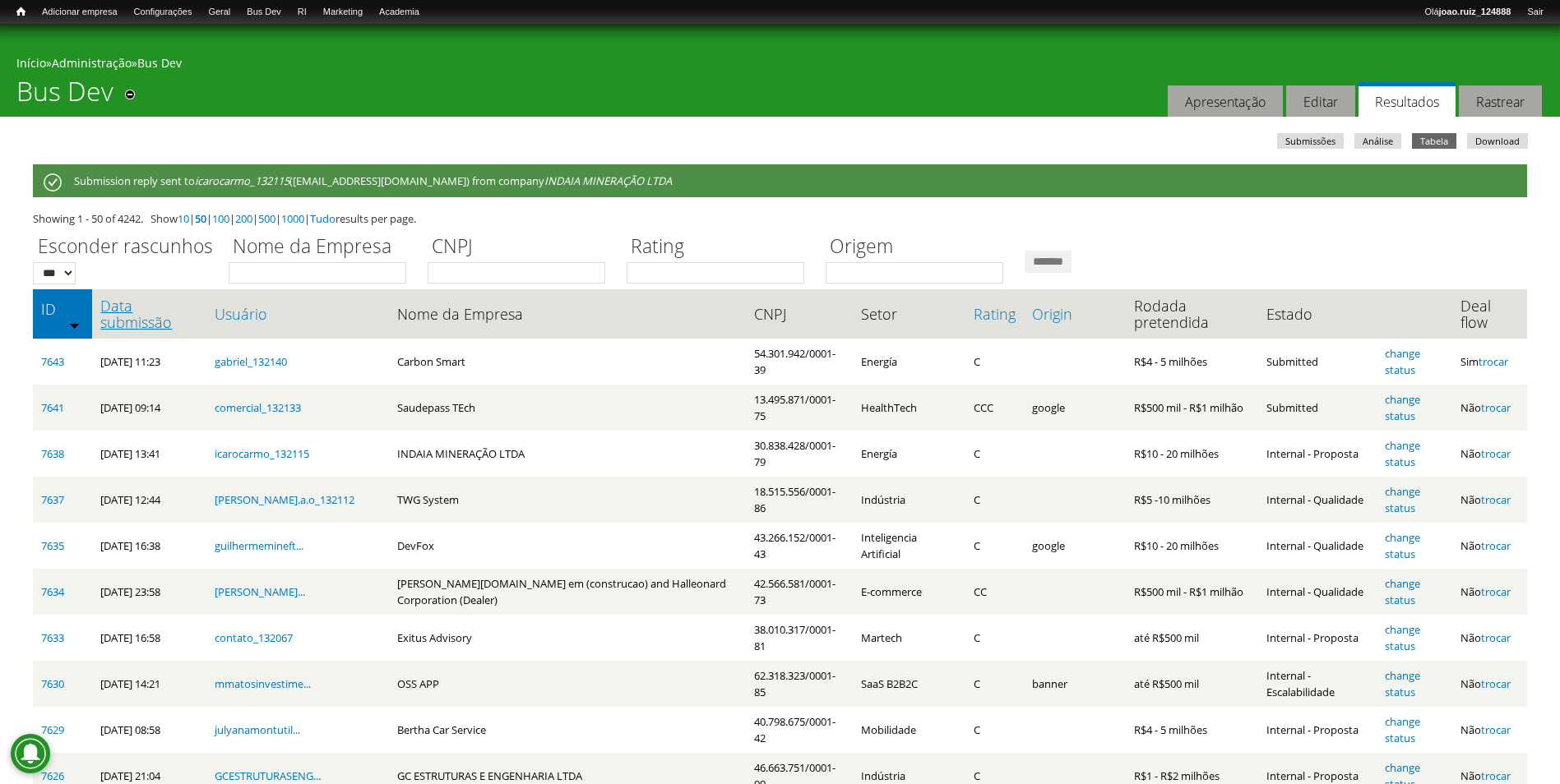
click at [143, 316] on link "Data submissão" at bounding box center [149, 314] width 98 height 33
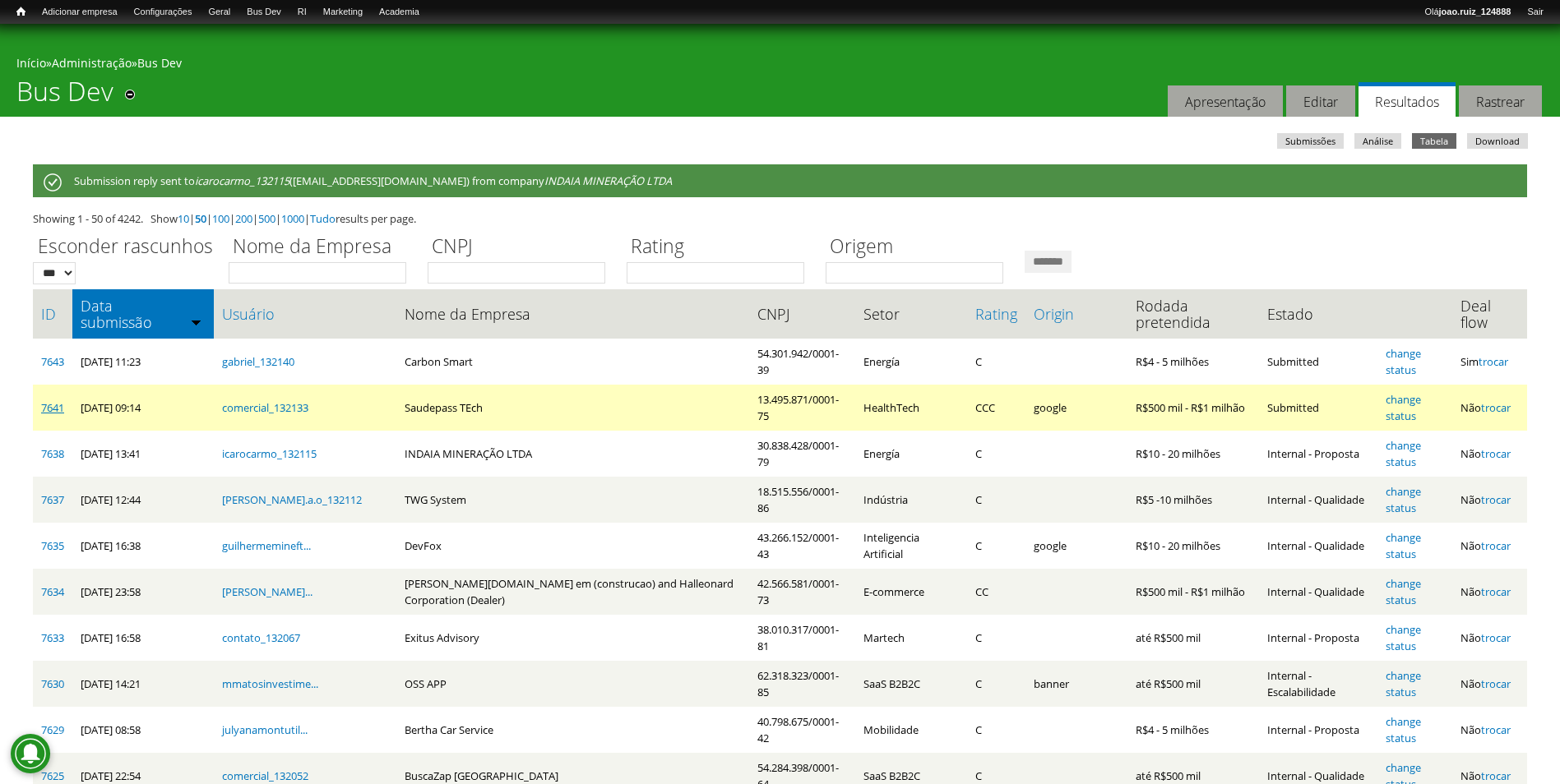
click at [52, 411] on link "7641" at bounding box center [52, 408] width 23 height 15
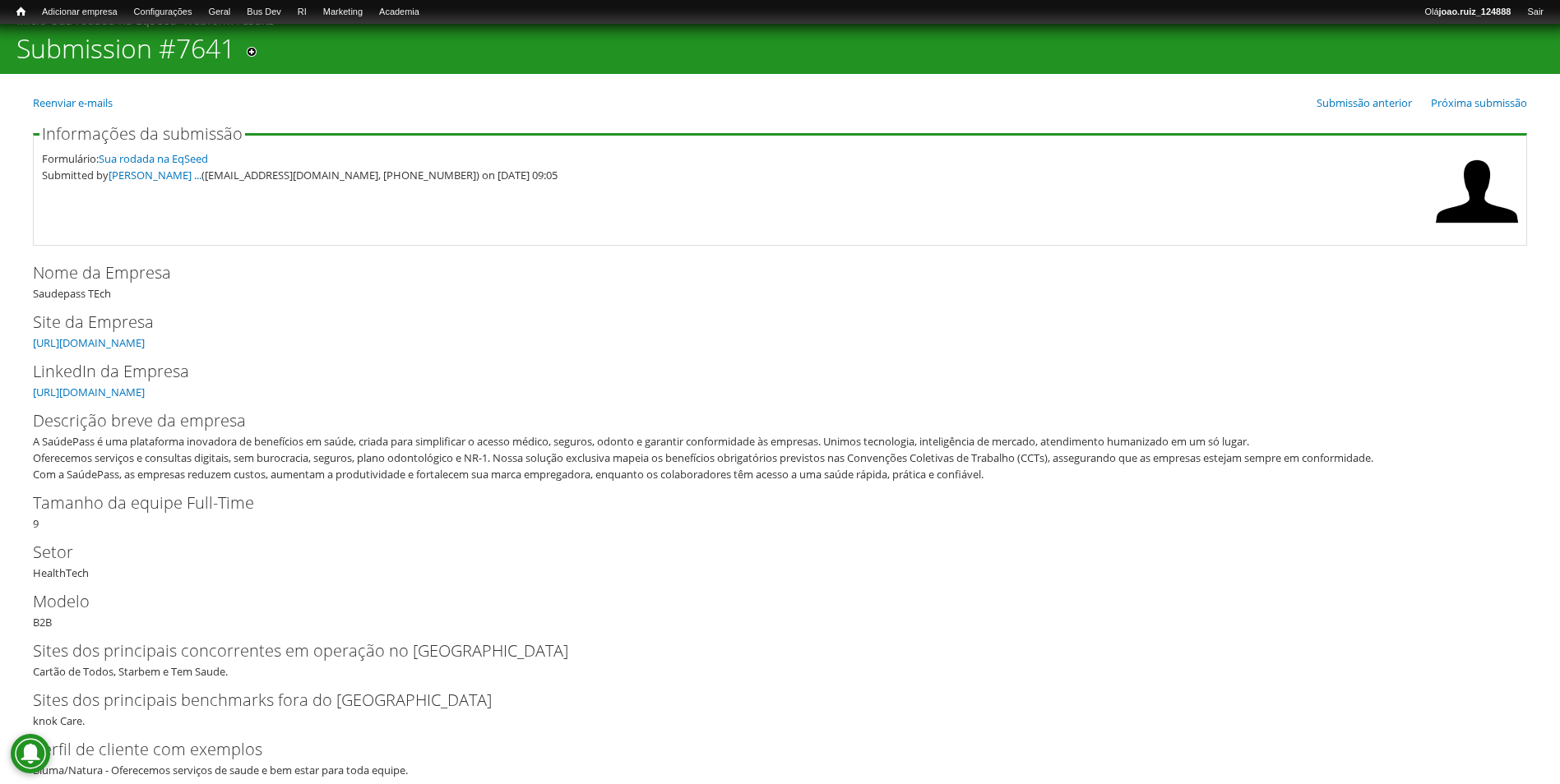
scroll to position [82, 0]
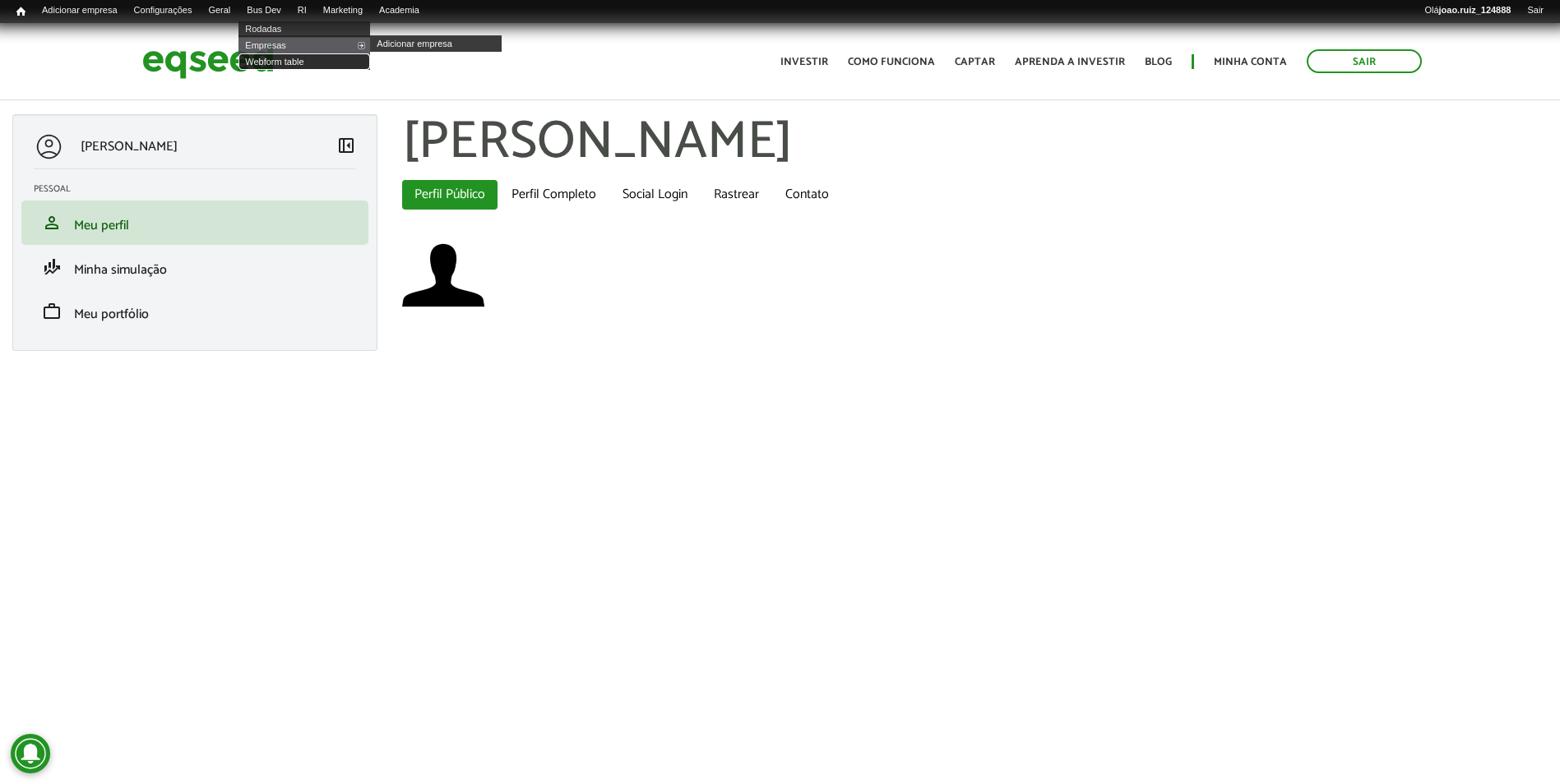
click at [288, 64] on link "Webform table" at bounding box center [304, 62] width 132 height 17
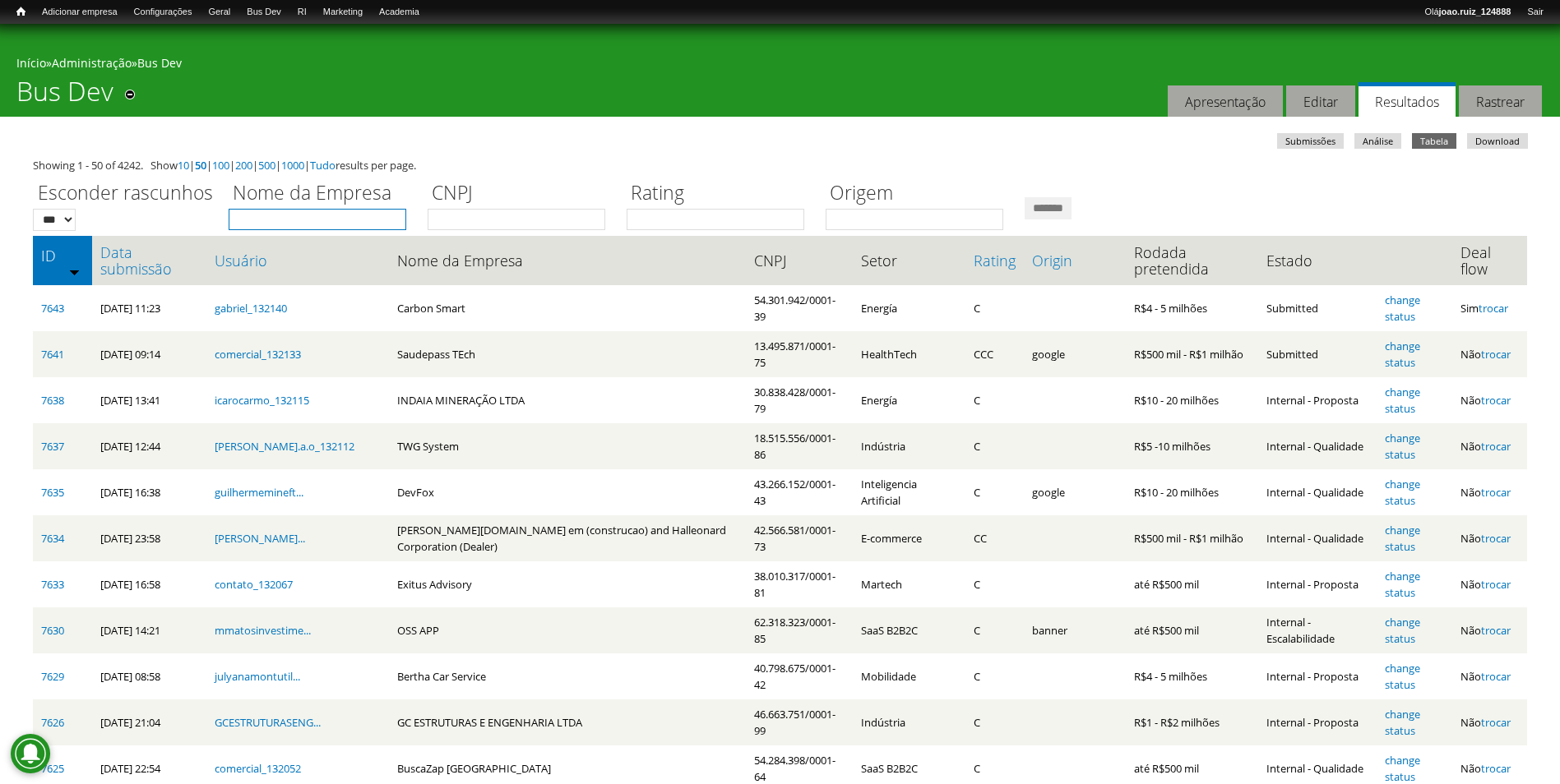
click at [262, 228] on input "Nome da Empresa" at bounding box center [318, 219] width 178 height 21
type input "*****"
click at [1024, 197] on input "*******" at bounding box center [1048, 208] width 47 height 22
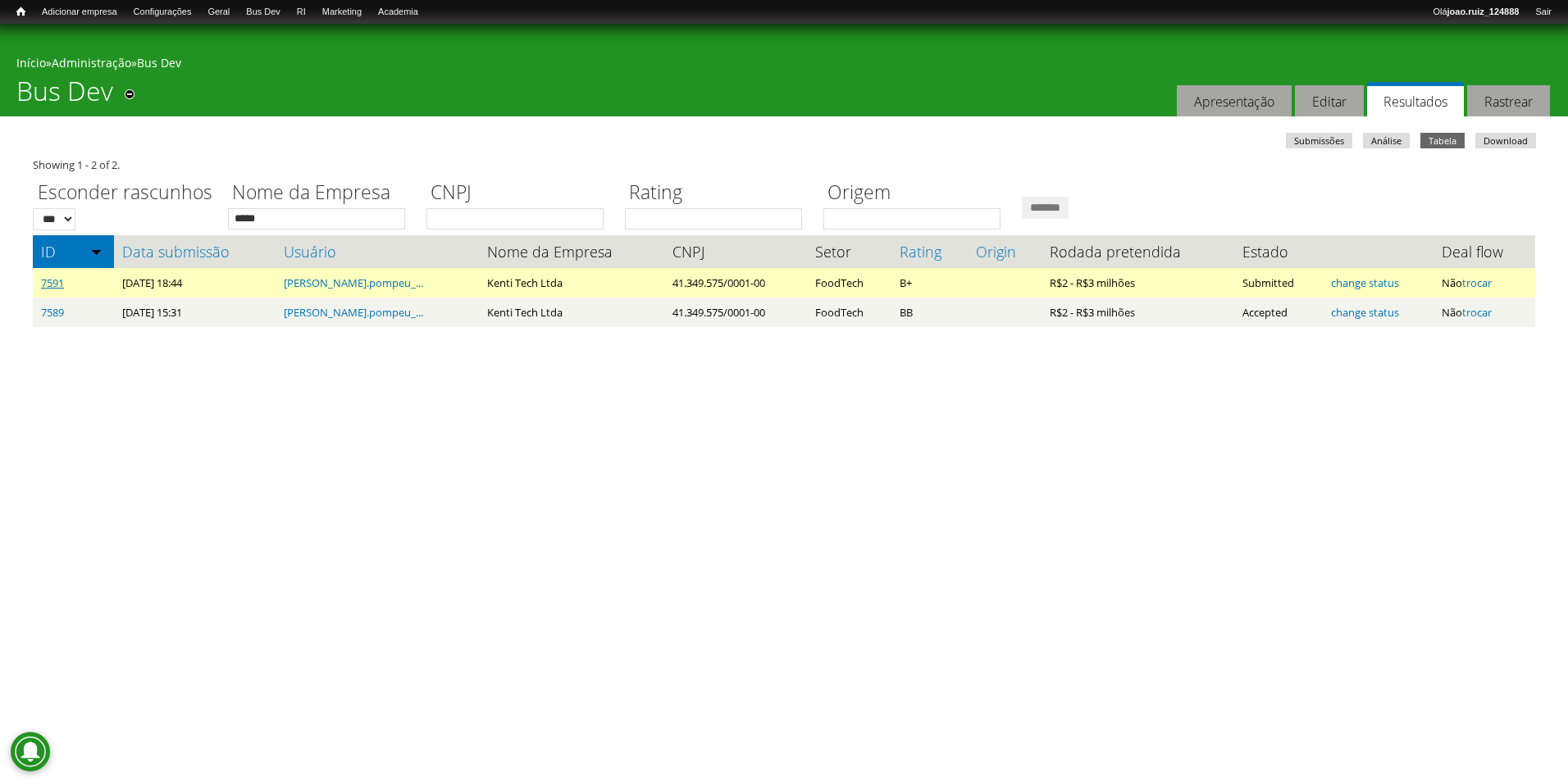
click at [63, 279] on link "7591" at bounding box center [52, 283] width 23 height 15
